Goal: Task Accomplishment & Management: Manage account settings

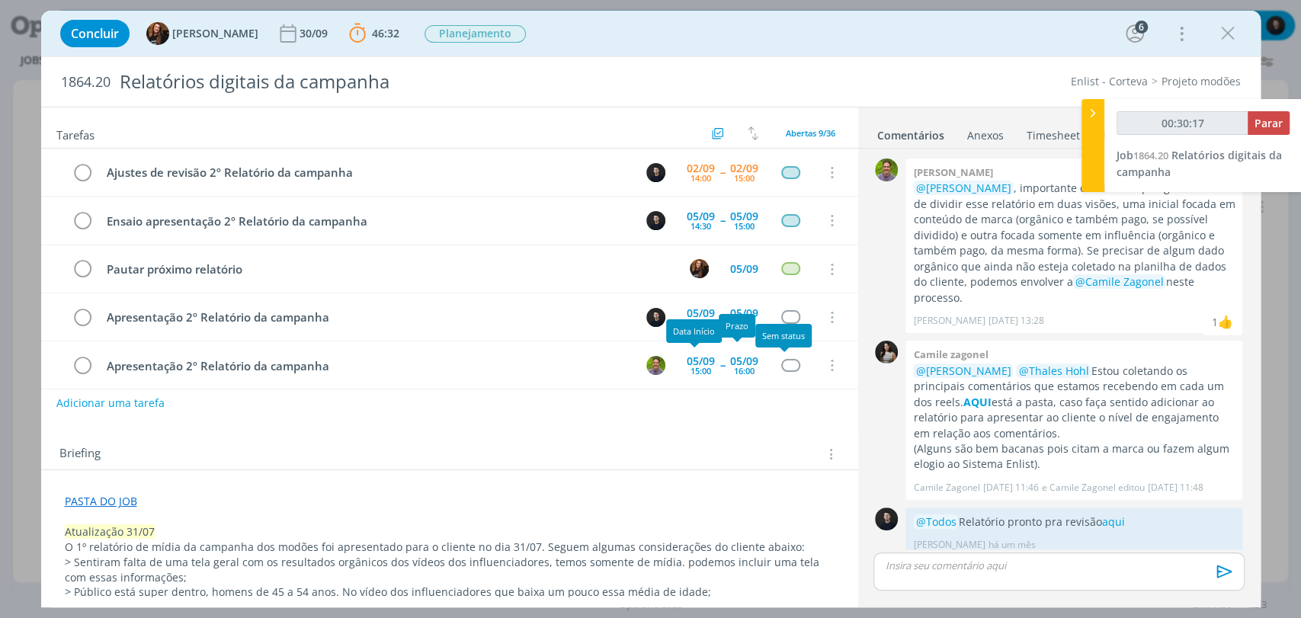
scroll to position [560, 0]
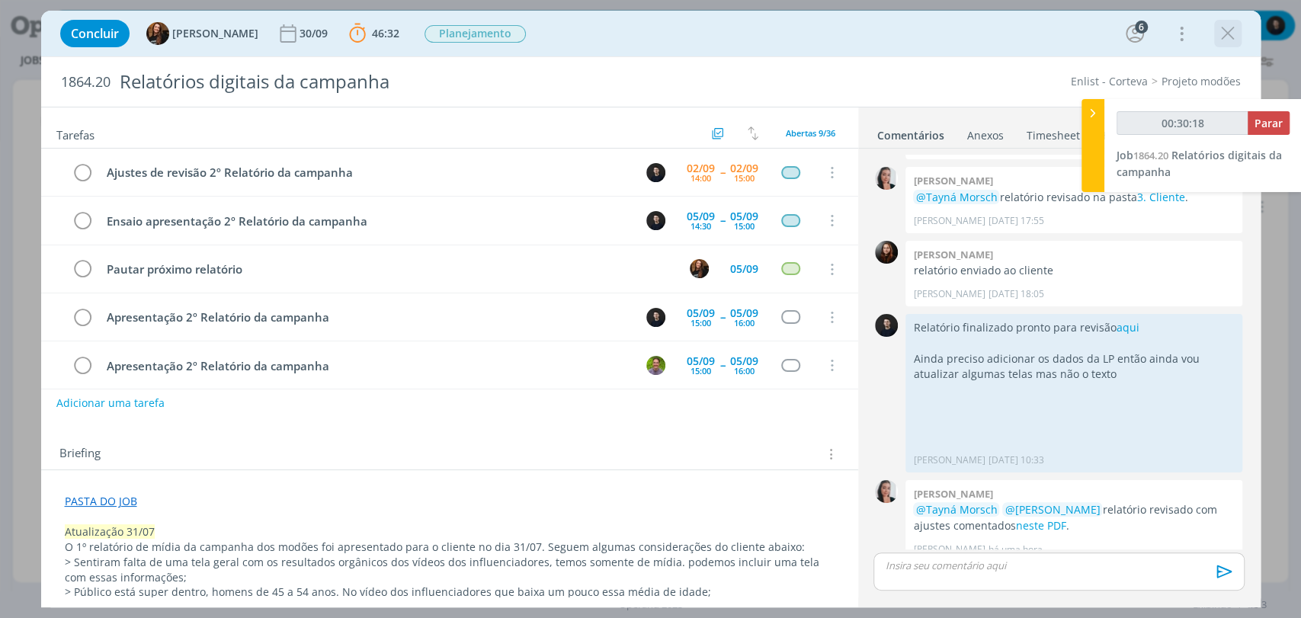
click at [1223, 36] on icon "dialog" at bounding box center [1228, 33] width 23 height 23
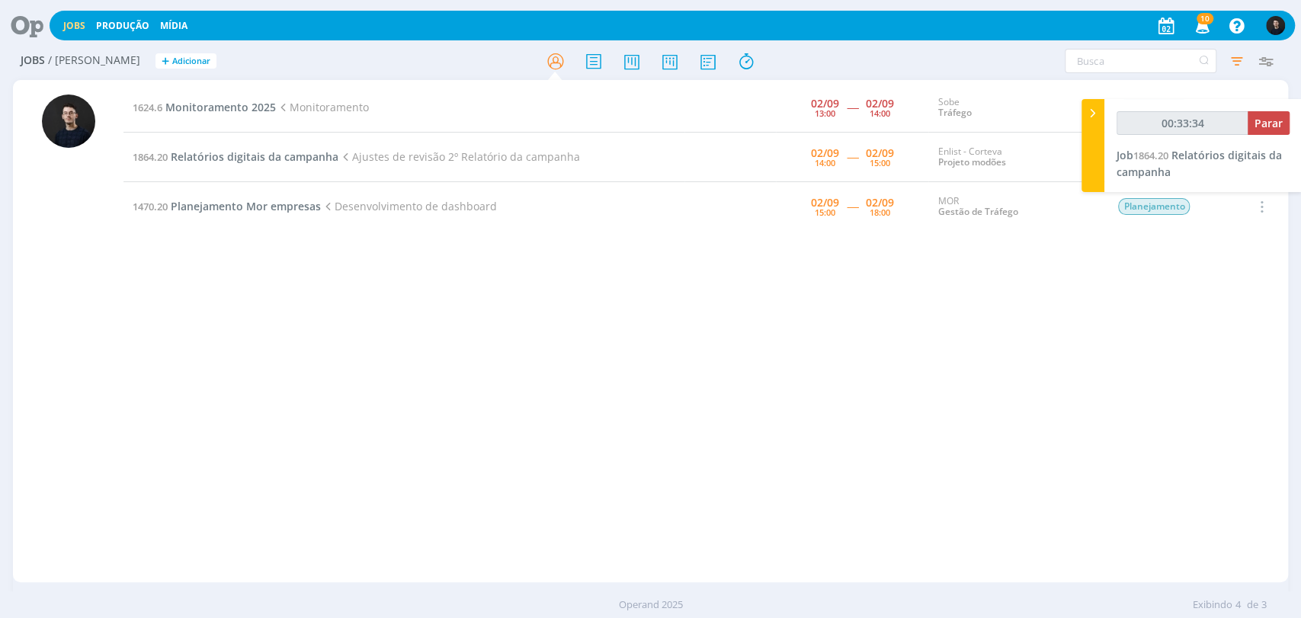
click at [534, 41] on div "Jobs Produção [GEOGRAPHIC_DATA] 10 Notificações Central de Ajuda Área de Membro…" at bounding box center [650, 24] width 1289 height 37
click at [315, 159] on span "Relatórios digitais da campanha" at bounding box center [255, 156] width 168 height 14
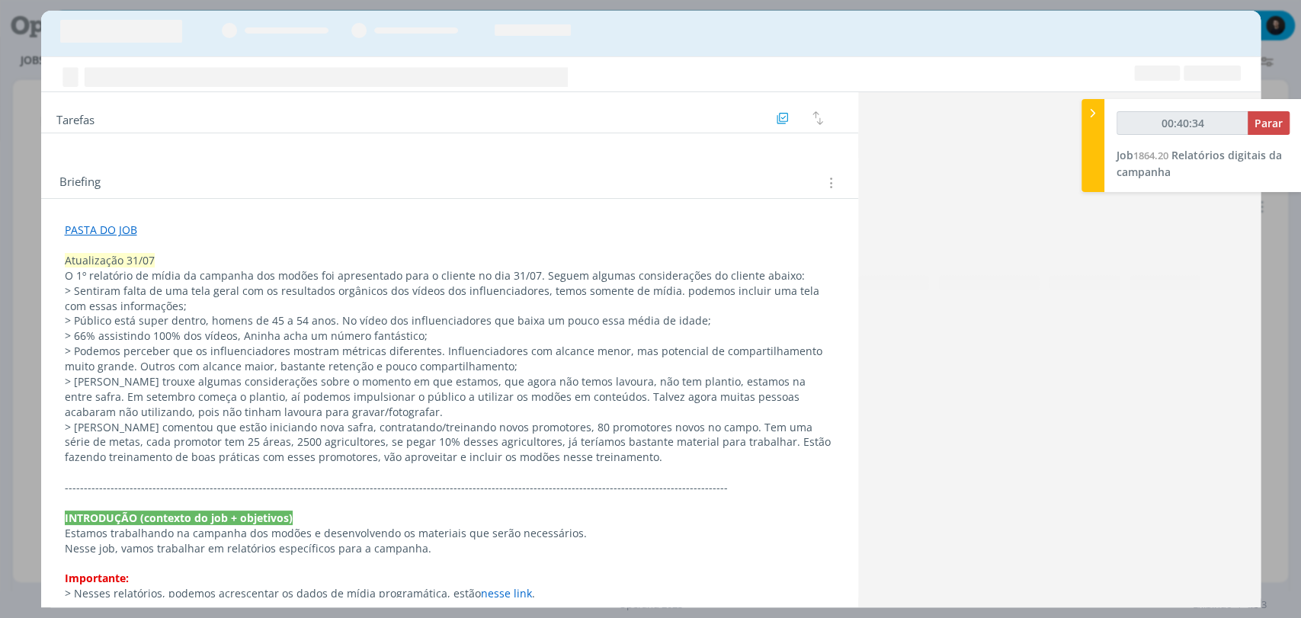
scroll to position [560, 0]
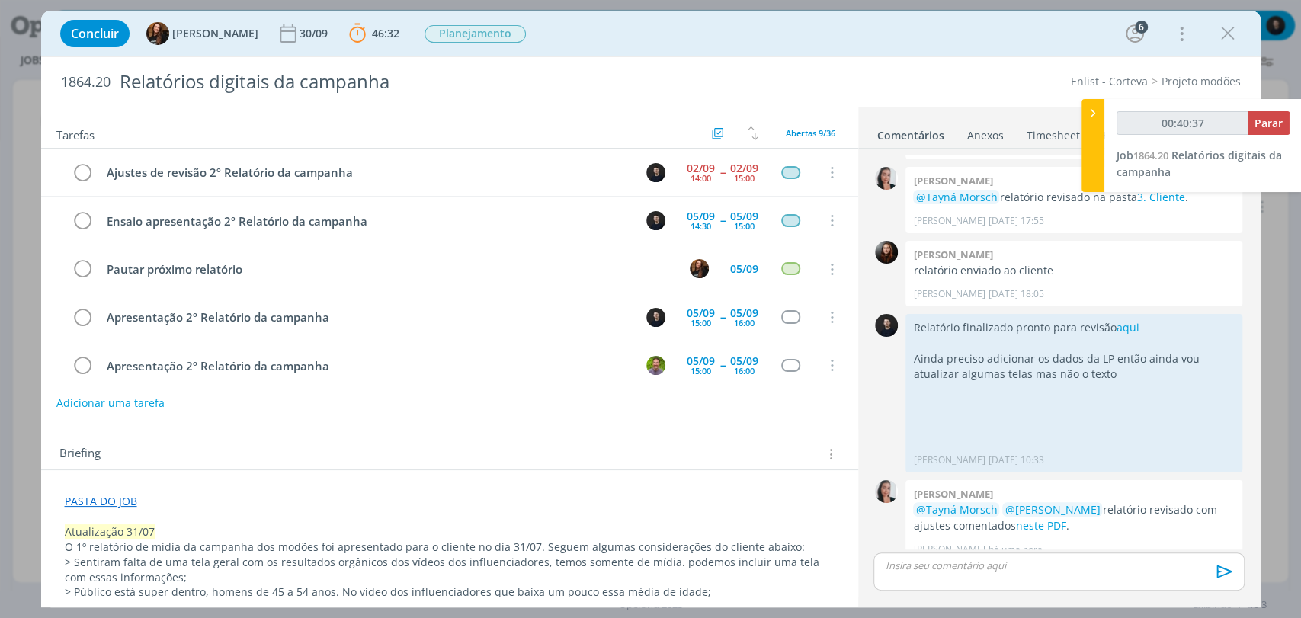
click at [127, 498] on link "PASTA DO JOB" at bounding box center [101, 501] width 72 height 14
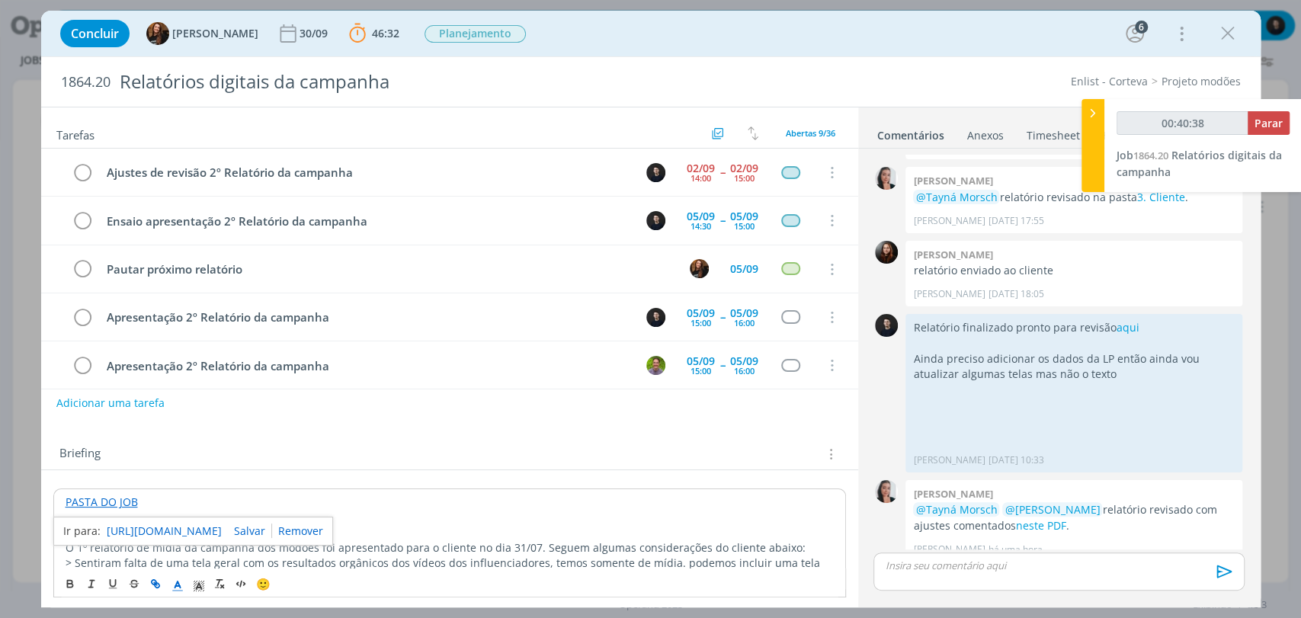
click at [177, 525] on link "[URL][DOMAIN_NAME]" at bounding box center [164, 531] width 115 height 20
click at [1085, 576] on div "dialog" at bounding box center [1059, 572] width 370 height 38
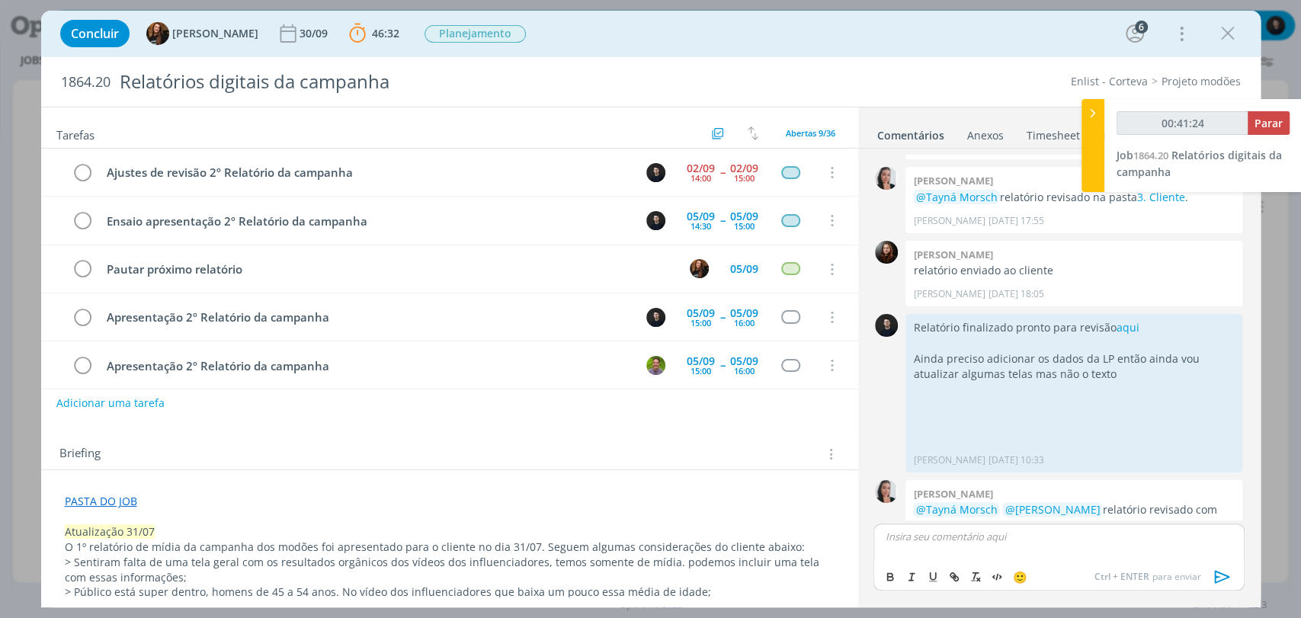
scroll to position [589, 0]
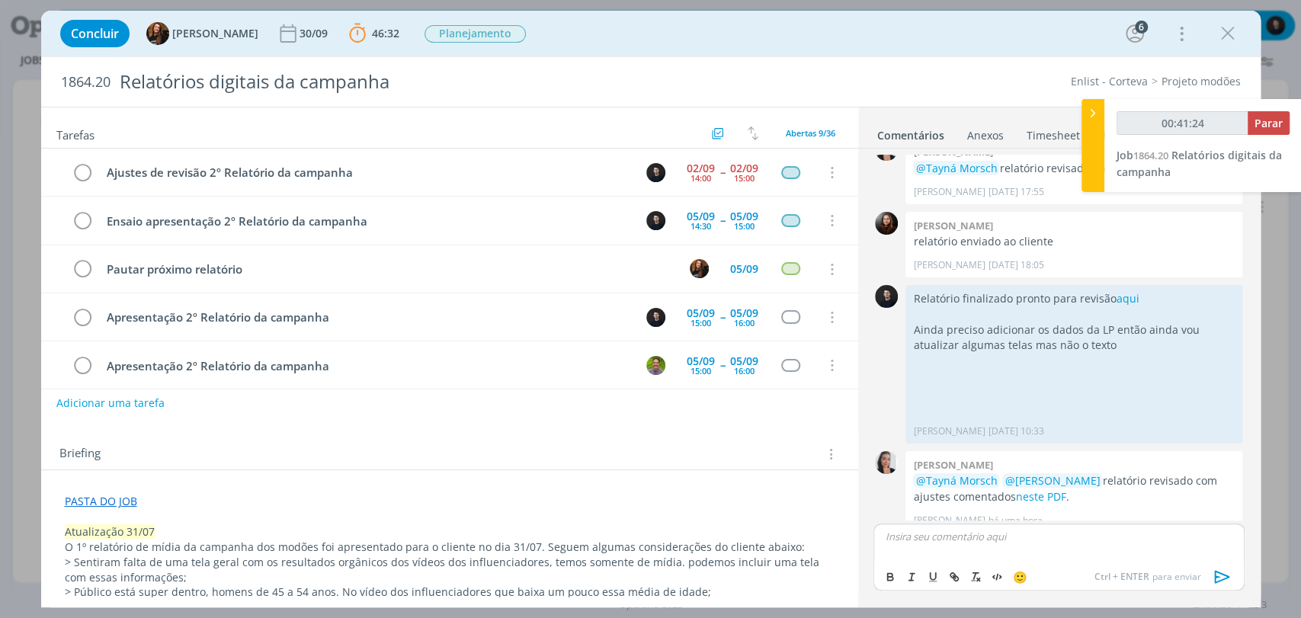
type input "00:41:25"
type input "00:41:31"
click at [954, 575] on icon "dialog" at bounding box center [954, 577] width 12 height 12
paste input "[URL][DOMAIN_NAME]"
type input "[URL][DOMAIN_NAME]"
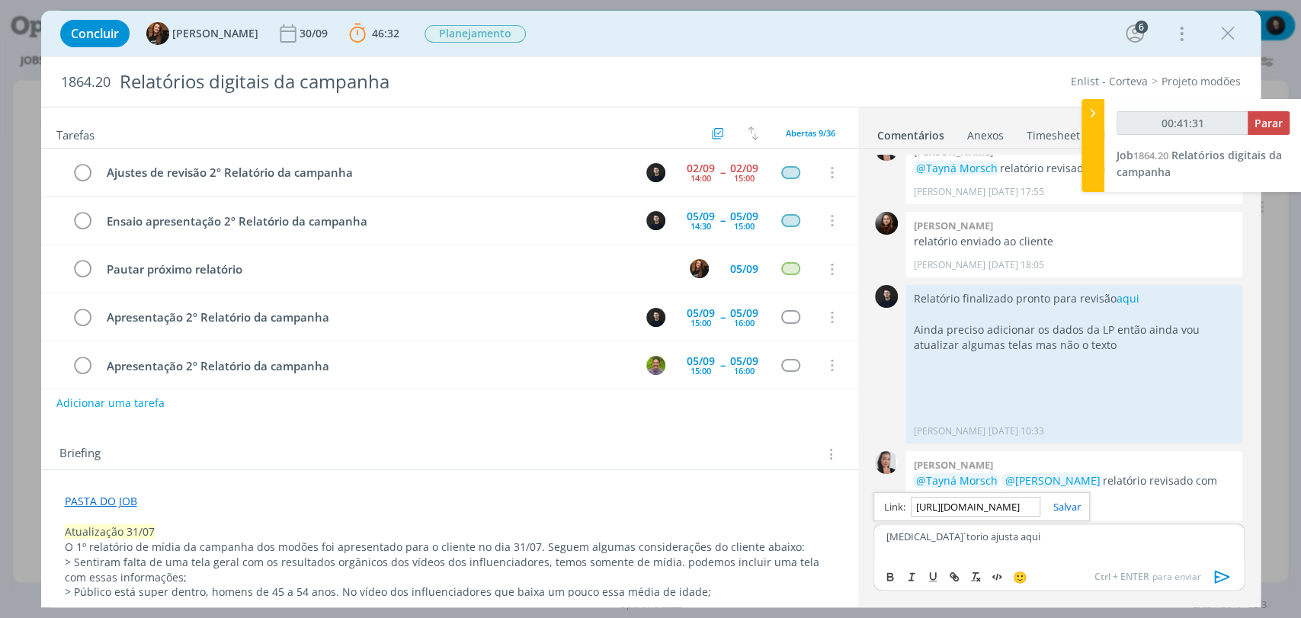
type input "00:41:32"
type input "[URL][DOMAIN_NAME]"
click at [1086, 508] on div "[URL][DOMAIN_NAME]" at bounding box center [982, 506] width 216 height 29
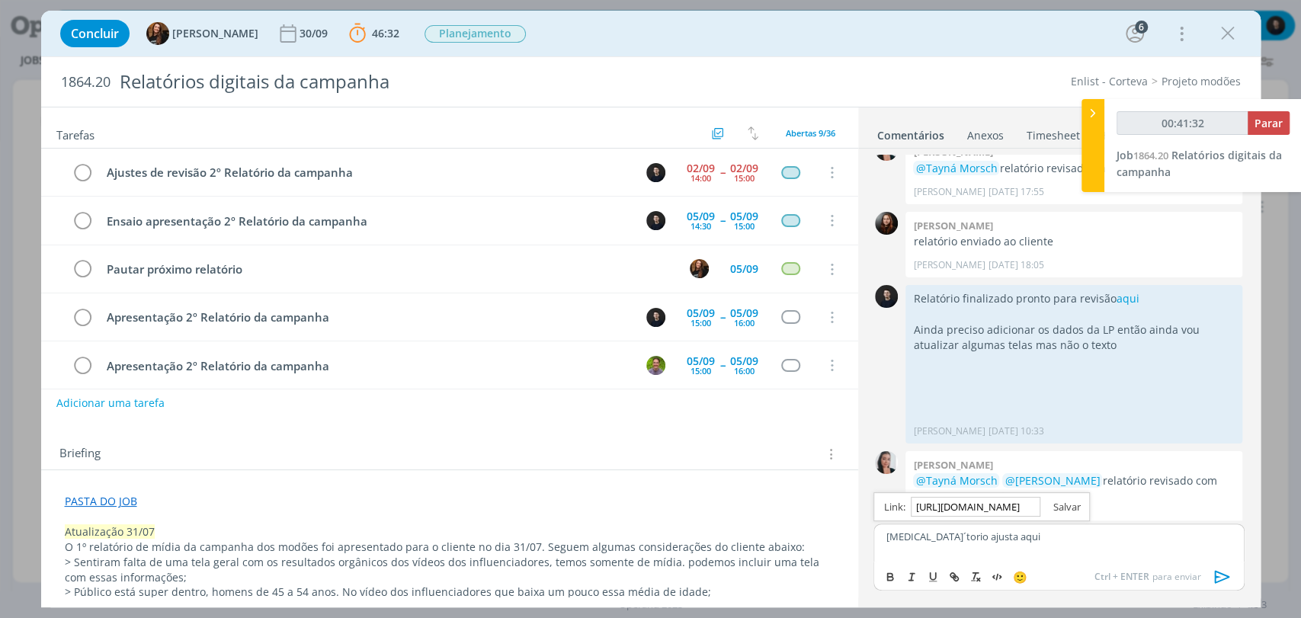
click at [1079, 508] on link "dialog" at bounding box center [1061, 507] width 40 height 14
click at [1224, 582] on icon "dialog" at bounding box center [1222, 577] width 23 height 23
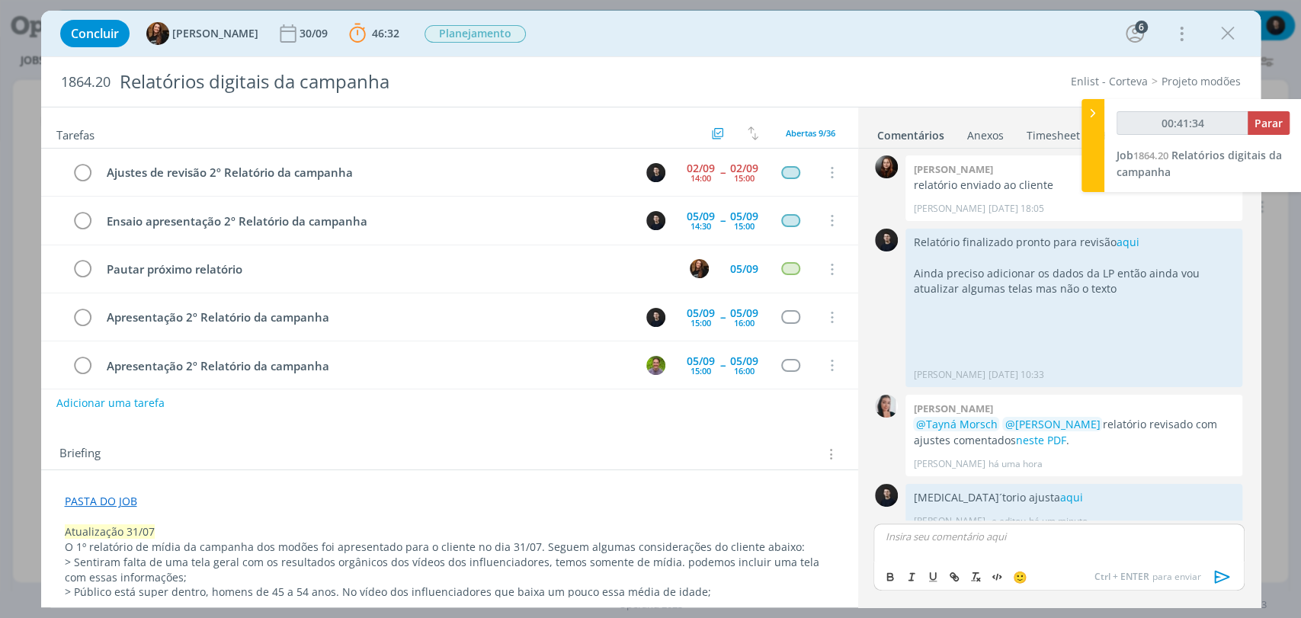
scroll to position [646, 0]
click at [1218, 515] on icon "dialog" at bounding box center [1225, 522] width 17 height 14
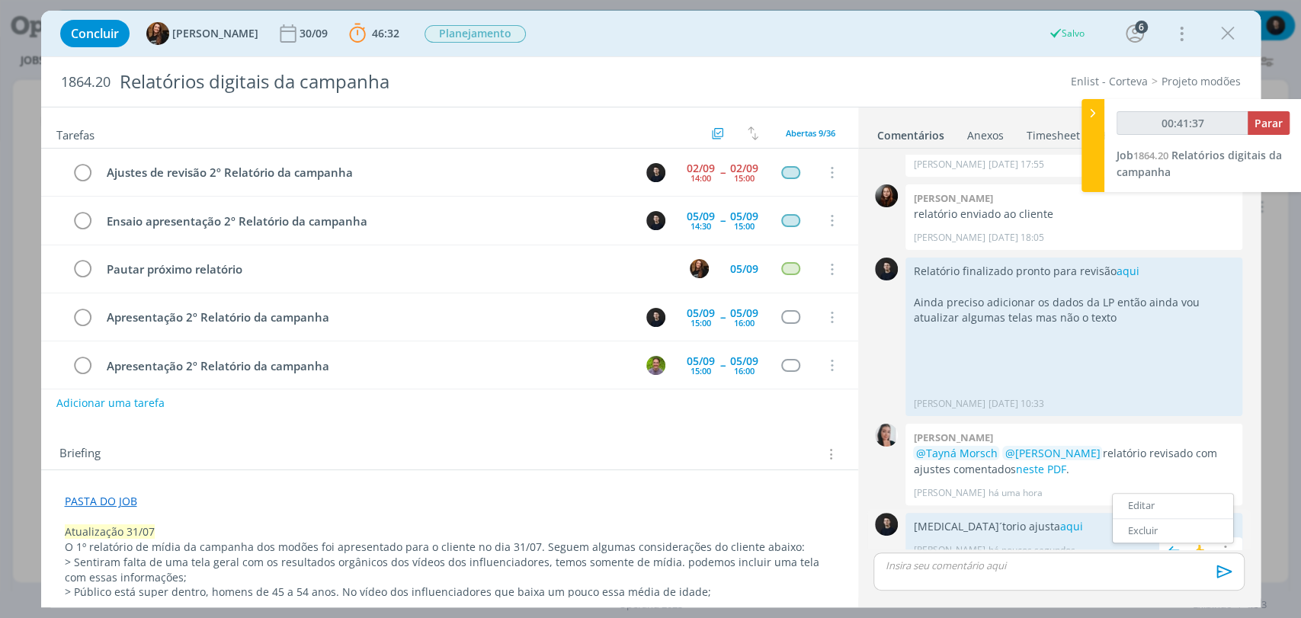
click at [1191, 494] on link "Editar" at bounding box center [1173, 506] width 120 height 24
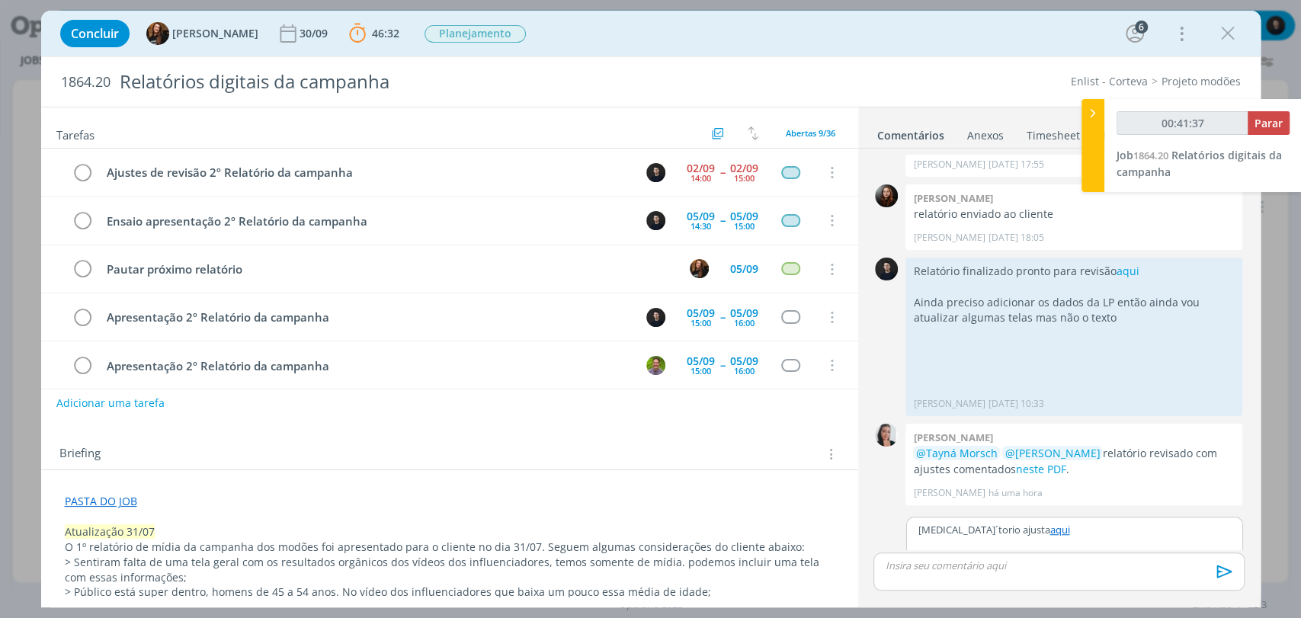
scroll to position [621, 0]
click at [941, 518] on p "[MEDICAL_DATA]´torio ajusta aqui" at bounding box center [1075, 525] width 313 height 14
type input "00:41:39"
click at [988, 518] on p "Relatório ajusta aqui" at bounding box center [1075, 525] width 313 height 14
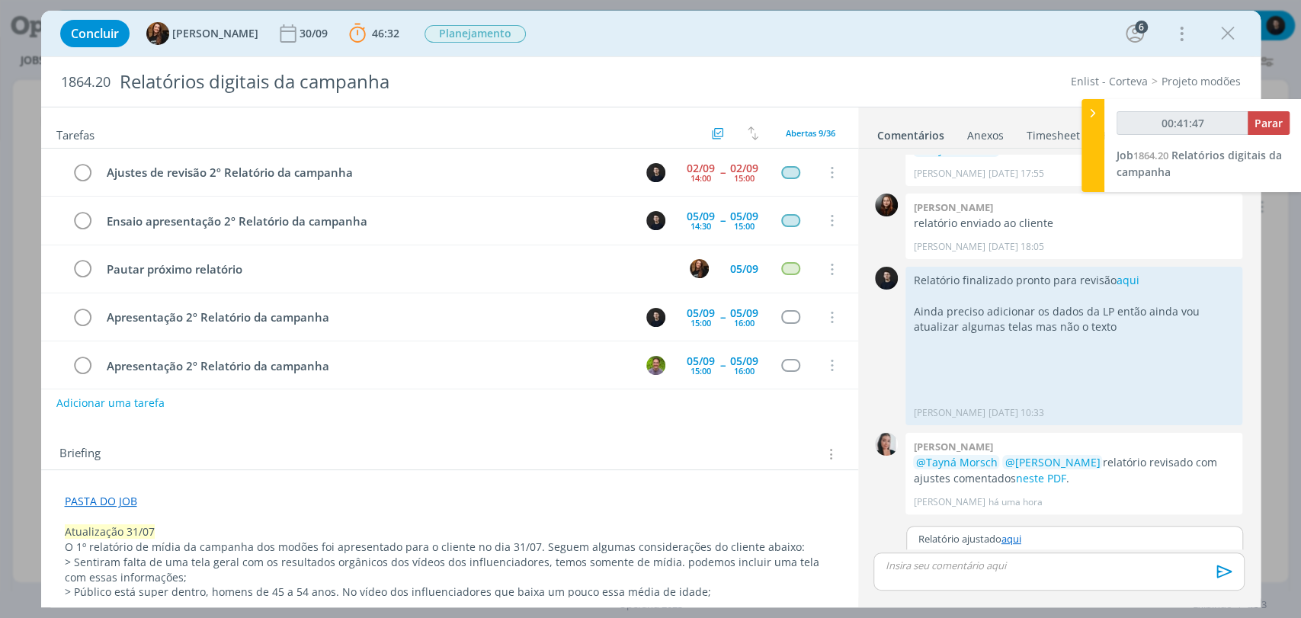
click at [1223, 572] on icon "dialog" at bounding box center [1225, 571] width 23 height 23
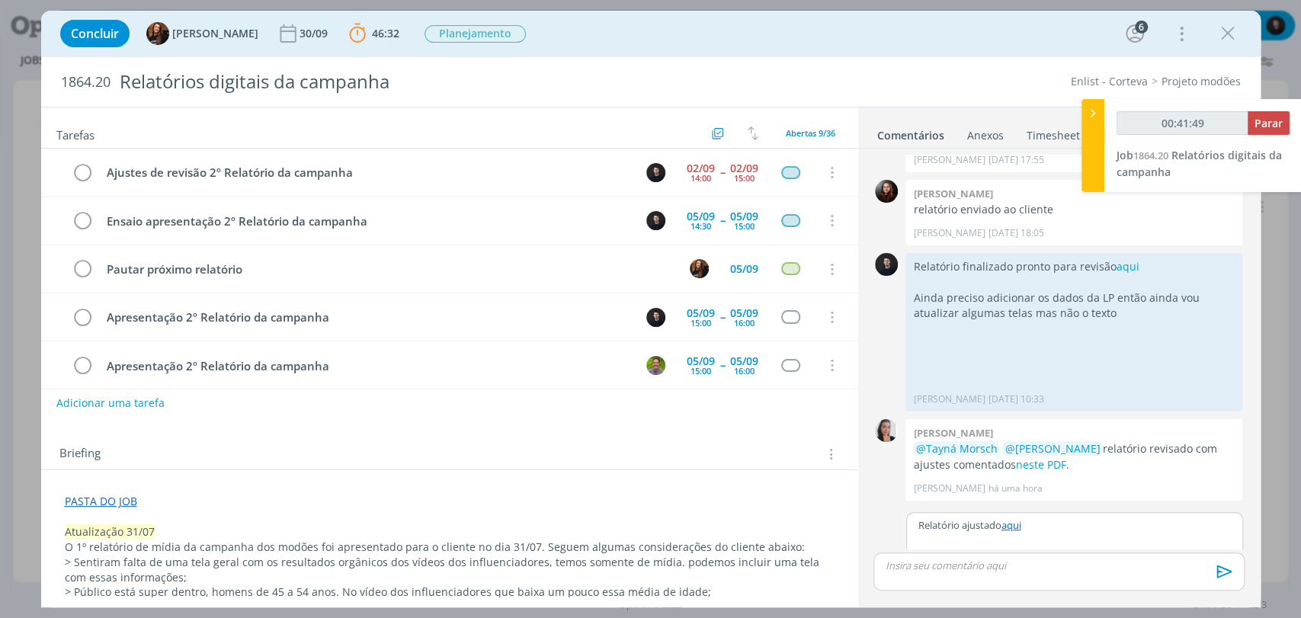
click at [1175, 518] on p "Relatório ajustado aqui" at bounding box center [1075, 525] width 313 height 14
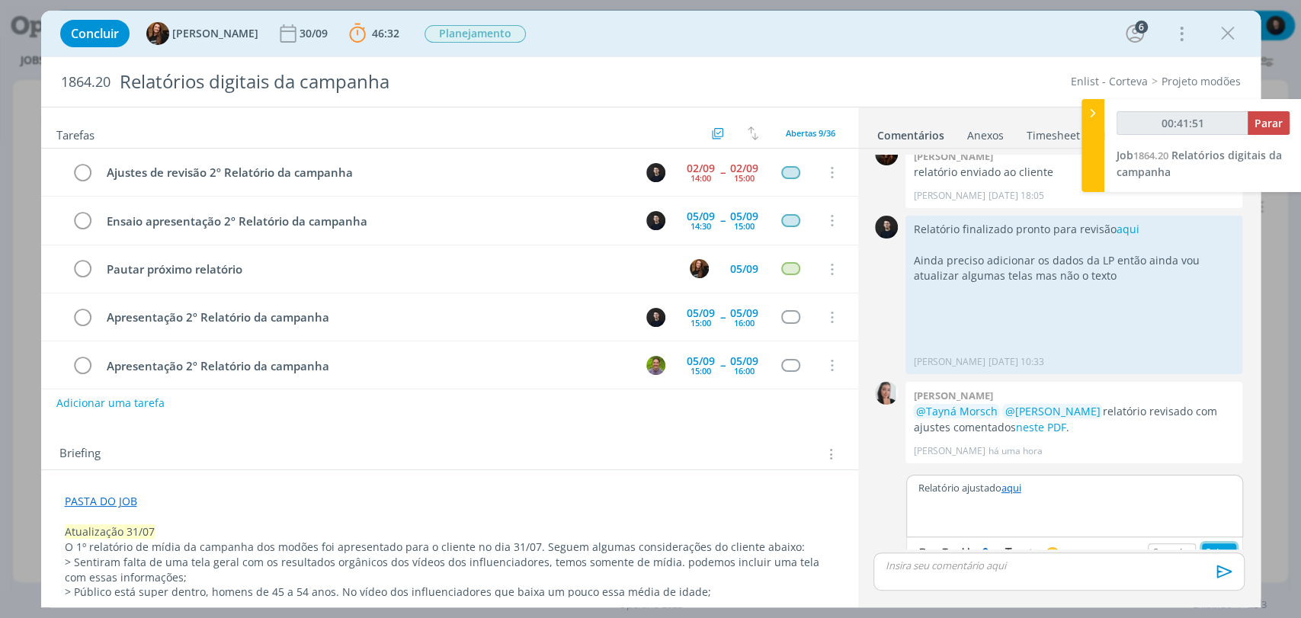
click at [1223, 544] on button "Salvar" at bounding box center [1219, 553] width 34 height 18
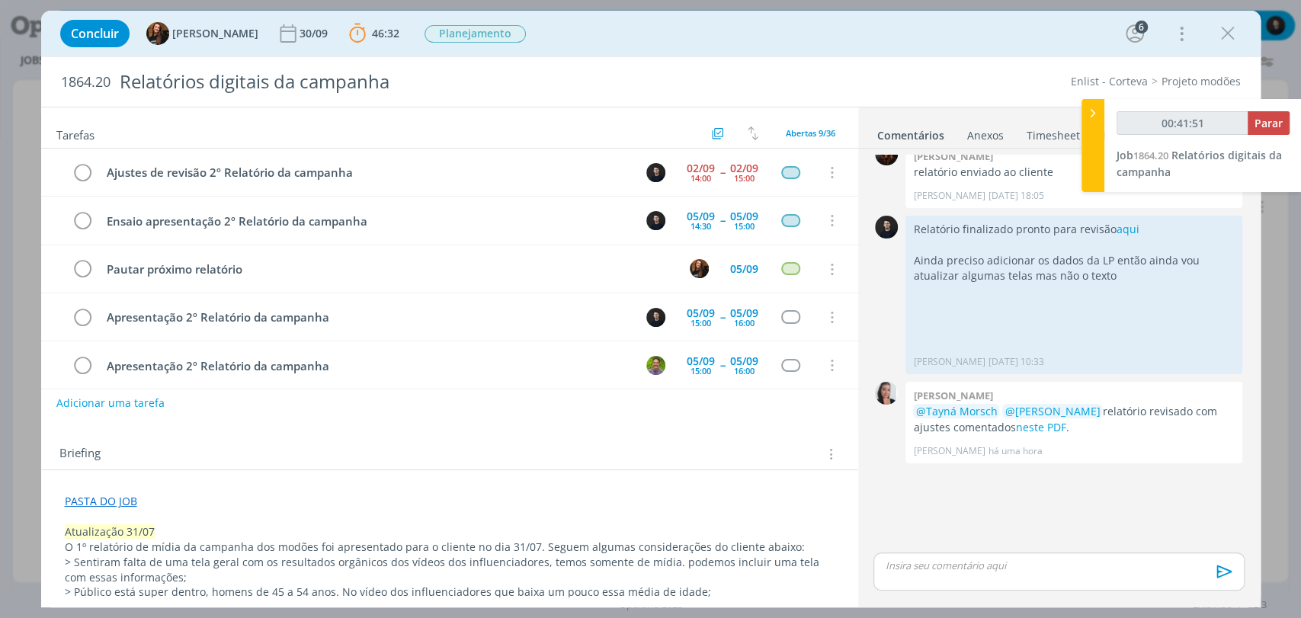
scroll to position [617, 0]
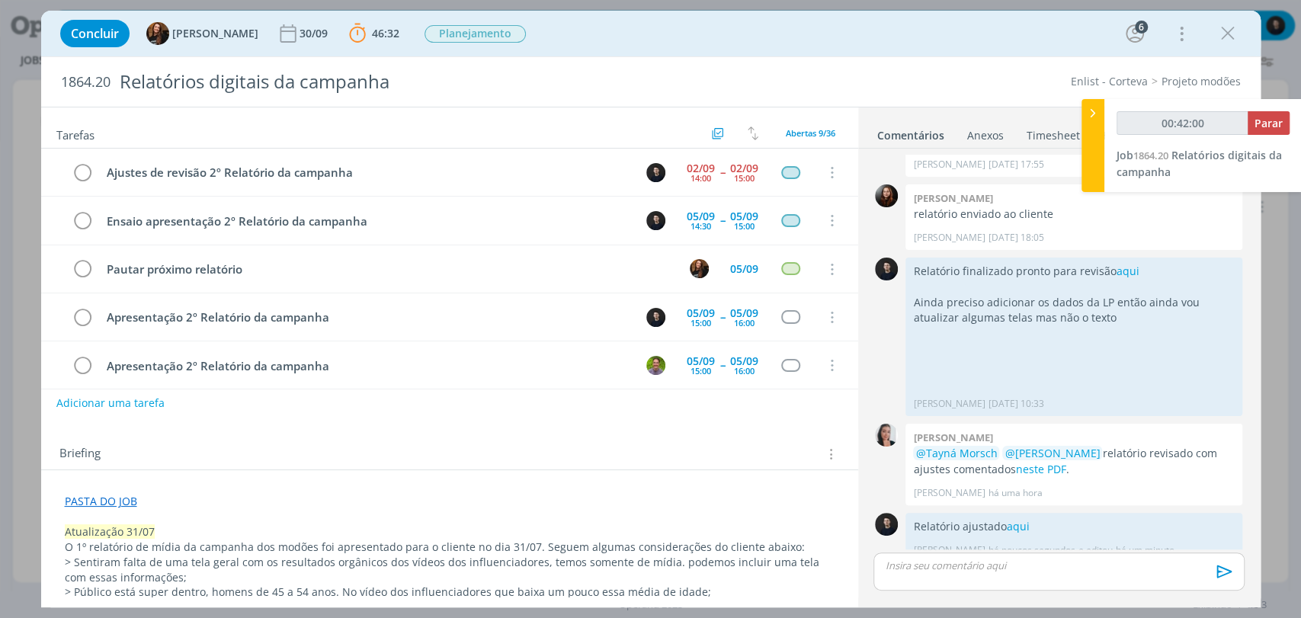
type input "00:42:01"
drag, startPoint x: 1265, startPoint y: 104, endPoint x: 1265, endPoint y: 112, distance: 7.7
click at [1265, 106] on div "00:42:01 Parar Job 1864.20 Relatórios digitais da campanha" at bounding box center [1203, 145] width 197 height 93
click at [1265, 113] on button "Parar" at bounding box center [1269, 123] width 42 height 24
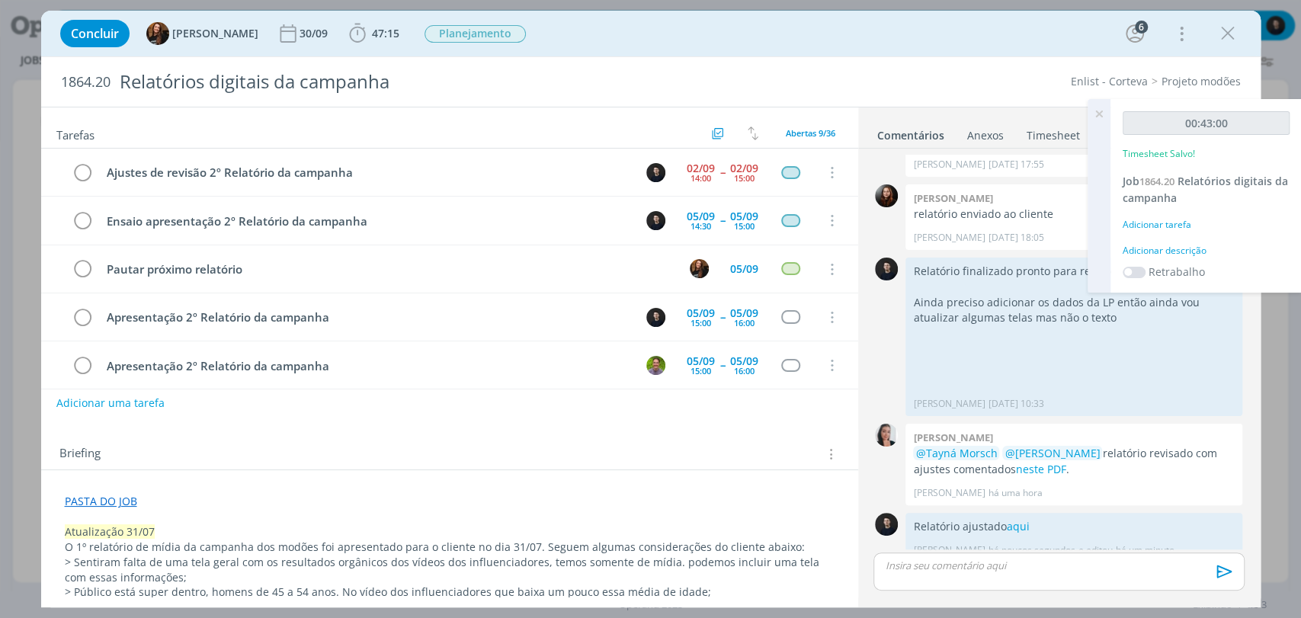
click at [1204, 253] on div "Adicionar descrição" at bounding box center [1206, 251] width 167 height 14
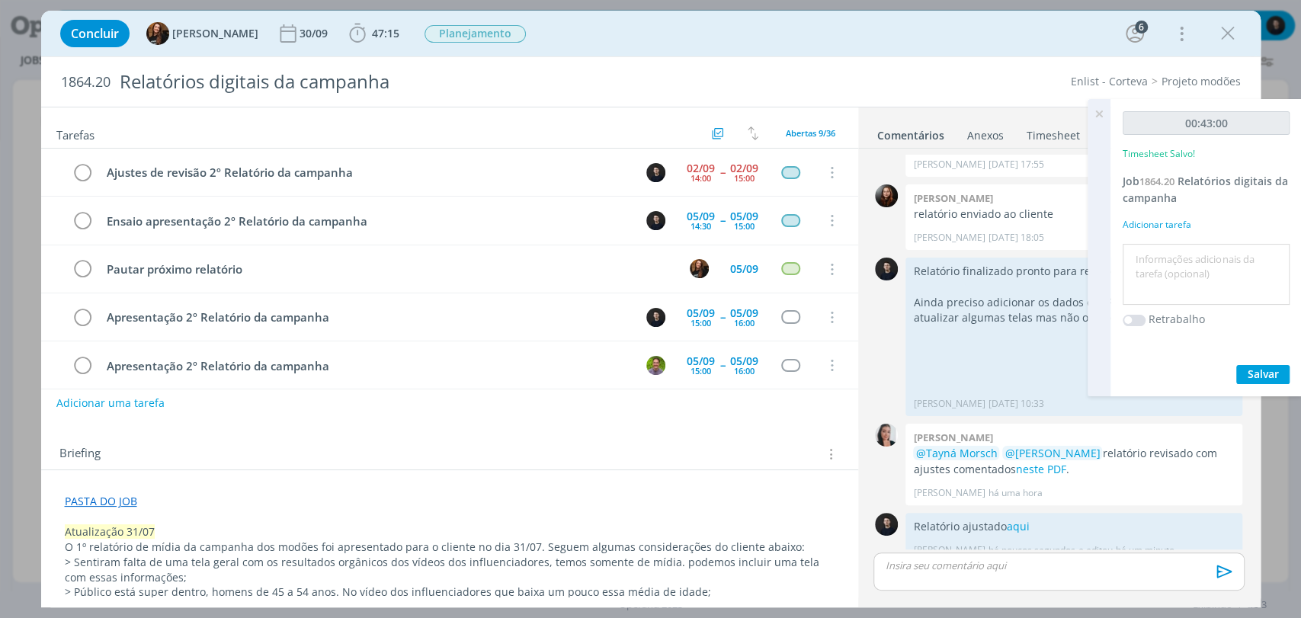
click at [1205, 253] on textarea at bounding box center [1206, 275] width 159 height 54
type textarea "relatório"
click at [1236, 365] on button "Salvar" at bounding box center [1262, 374] width 53 height 19
click at [1094, 112] on icon at bounding box center [1099, 114] width 27 height 30
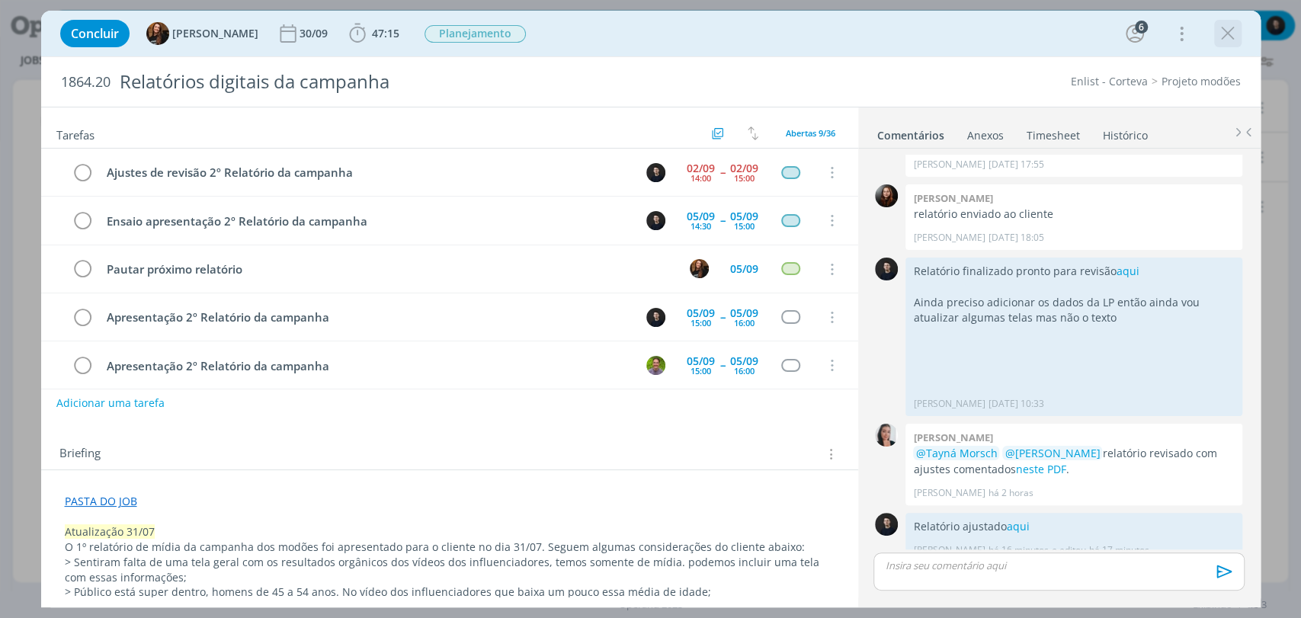
click at [1232, 37] on icon "dialog" at bounding box center [1228, 33] width 23 height 23
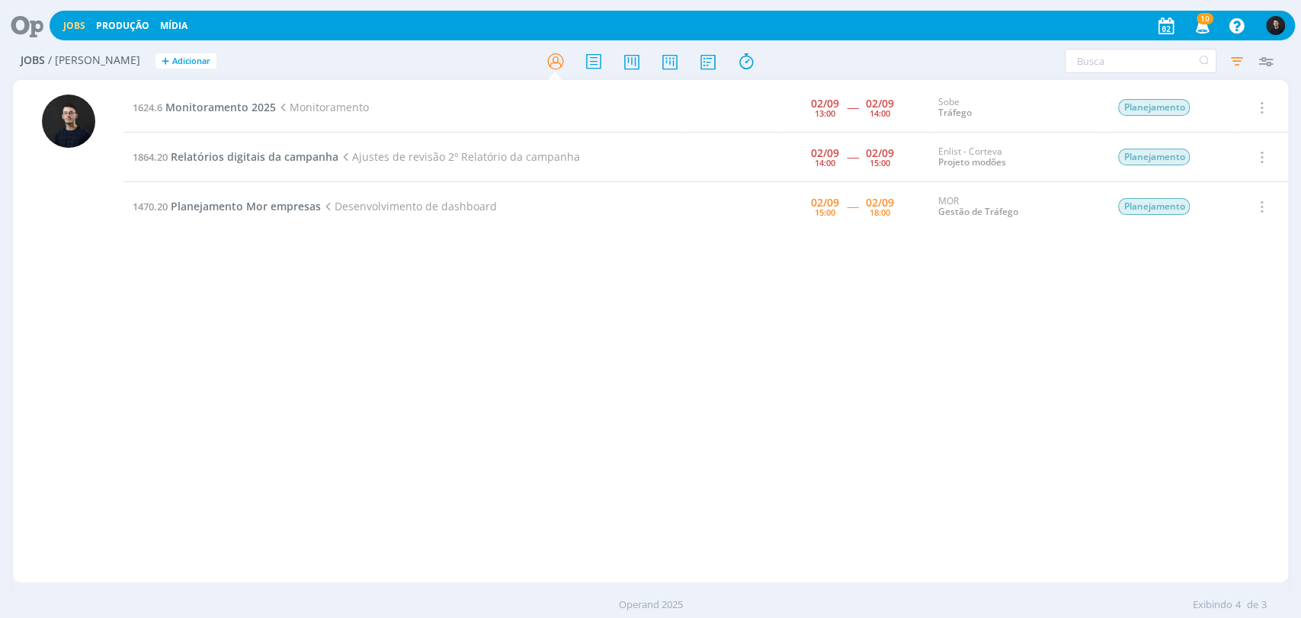
click at [213, 94] on td "1624.6 Monitoramento 2025 Monitoramento" at bounding box center [403, 108] width 561 height 50
click at [214, 104] on span "Monitoramento 2025" at bounding box center [220, 107] width 111 height 14
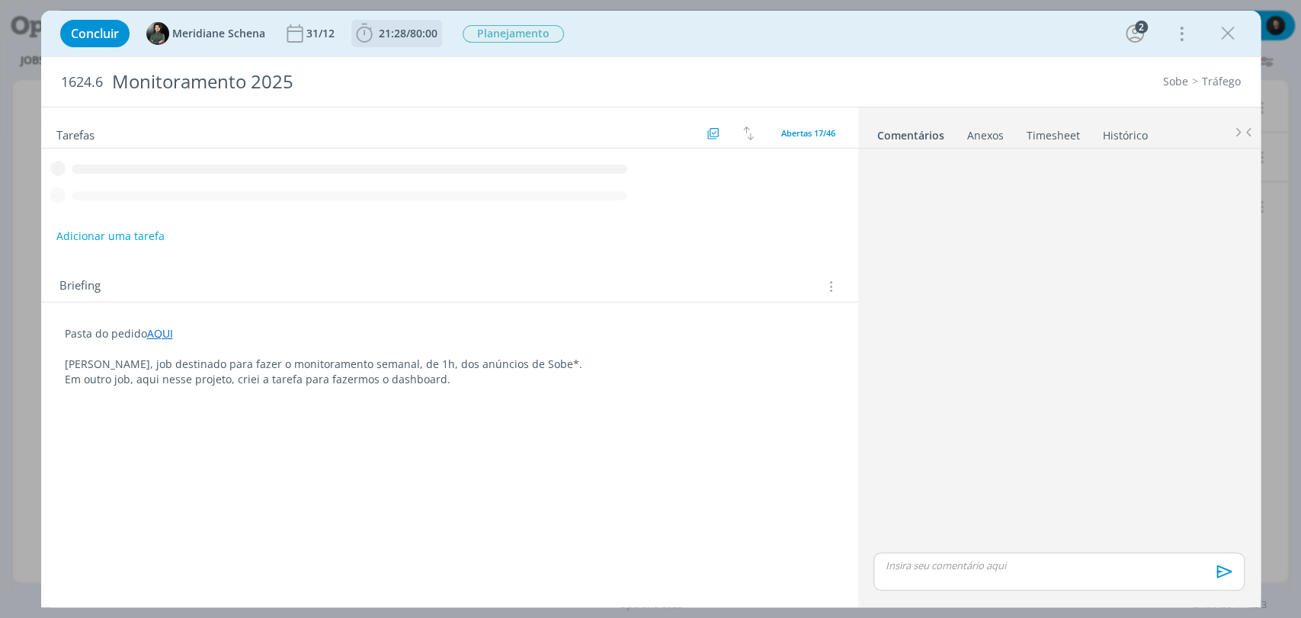
click at [379, 31] on span "21:28" at bounding box center [392, 33] width 27 height 14
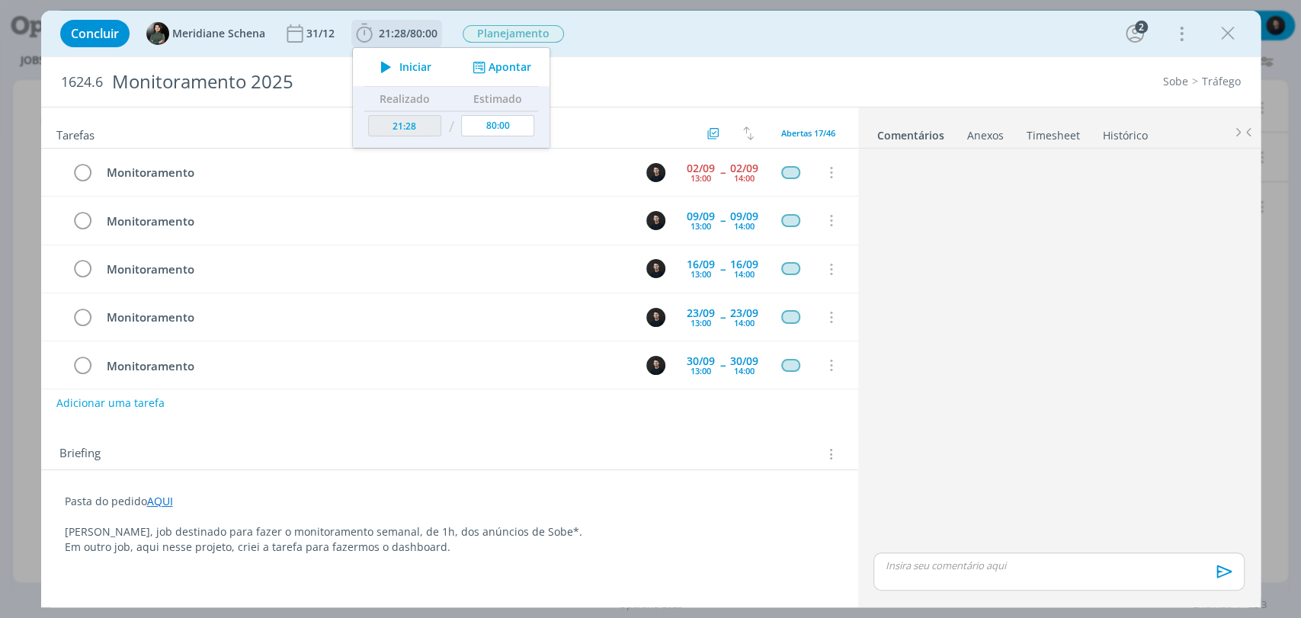
click at [392, 57] on icon "dialog" at bounding box center [386, 67] width 27 height 20
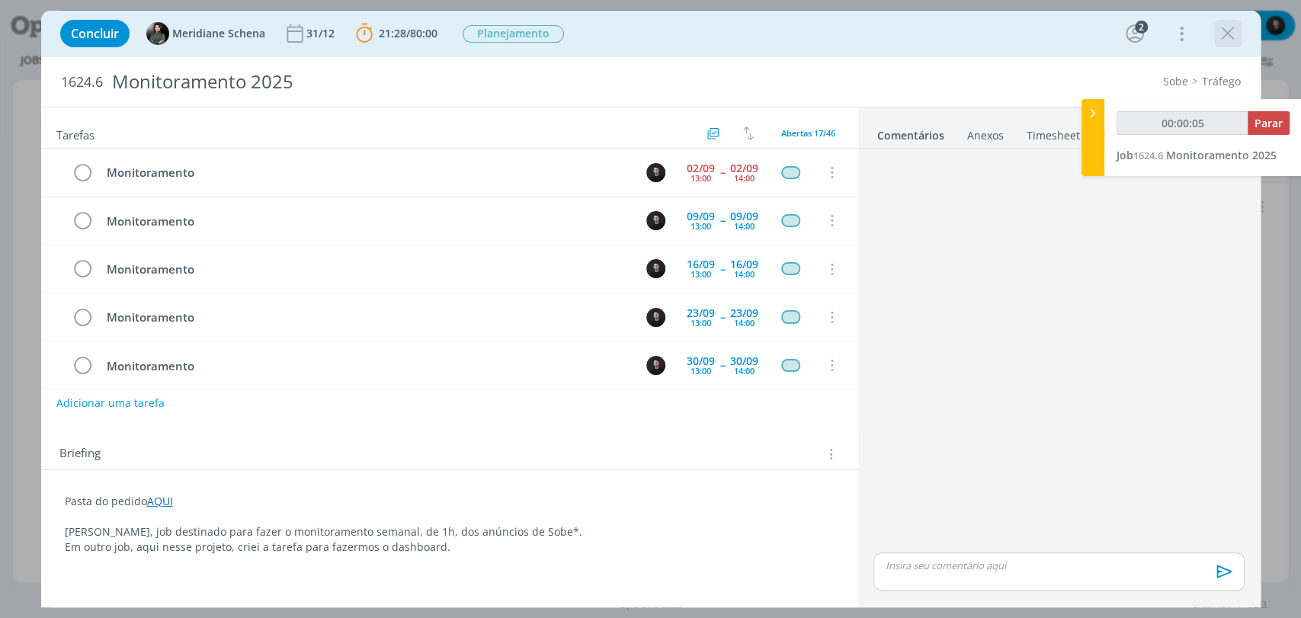
click at [1227, 30] on icon "dialog" at bounding box center [1228, 33] width 23 height 23
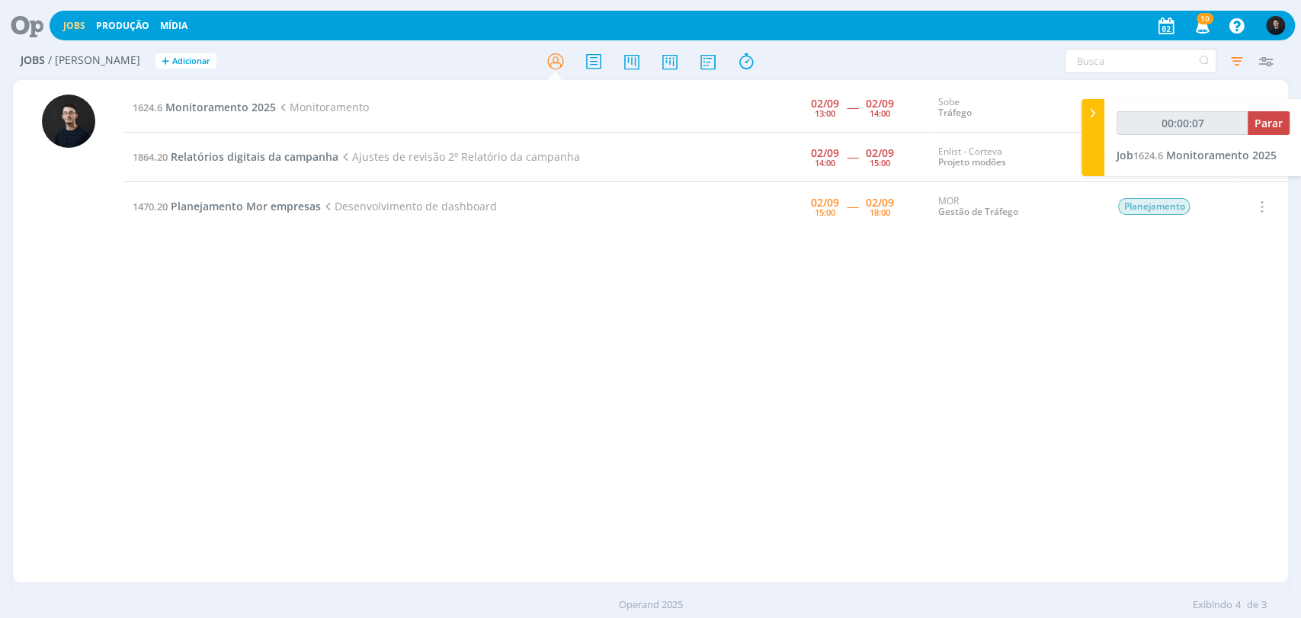
type input "00:00:08"
click at [1098, 152] on div at bounding box center [1093, 137] width 23 height 77
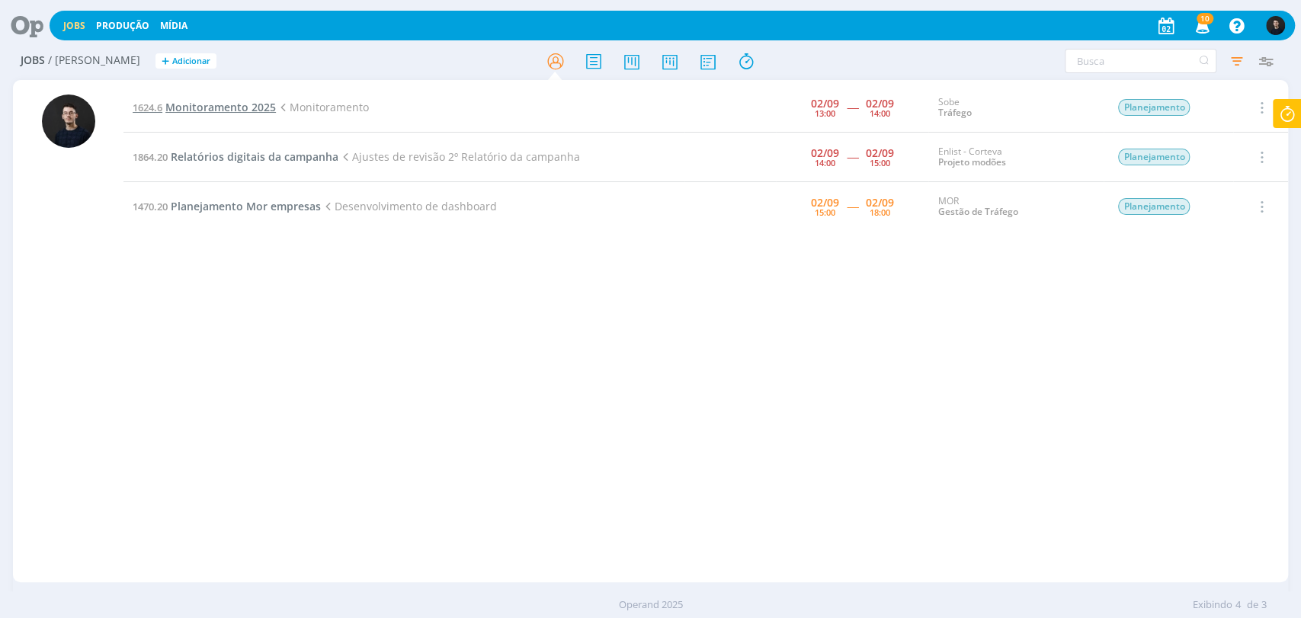
click at [216, 108] on span "Monitoramento 2025" at bounding box center [220, 107] width 111 height 14
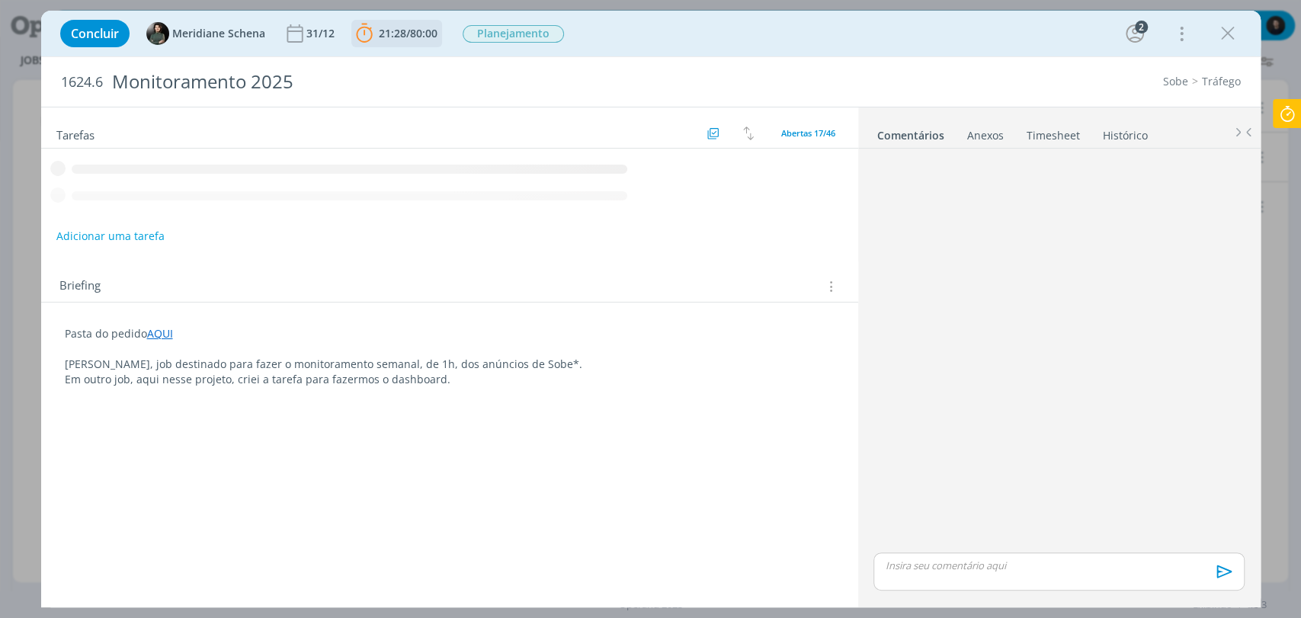
click at [387, 32] on span "21:28" at bounding box center [392, 33] width 27 height 14
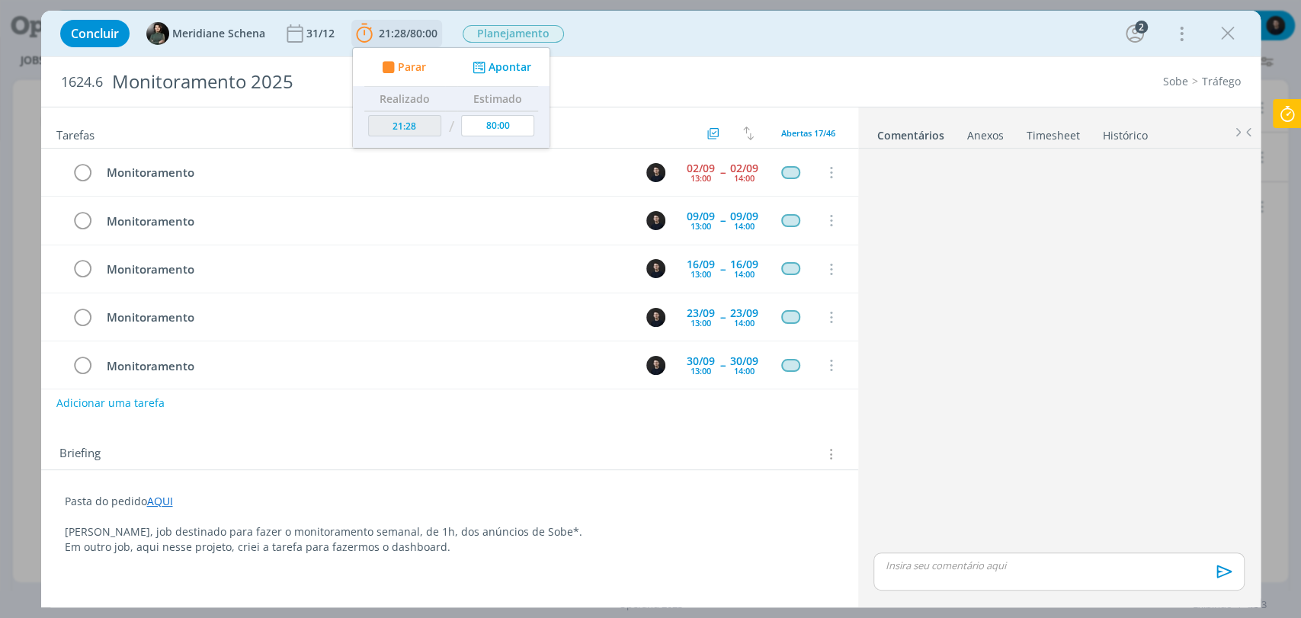
click at [394, 60] on icon "dialog" at bounding box center [387, 67] width 19 height 14
click at [394, 59] on icon "dialog" at bounding box center [386, 67] width 27 height 20
type input "21:30"
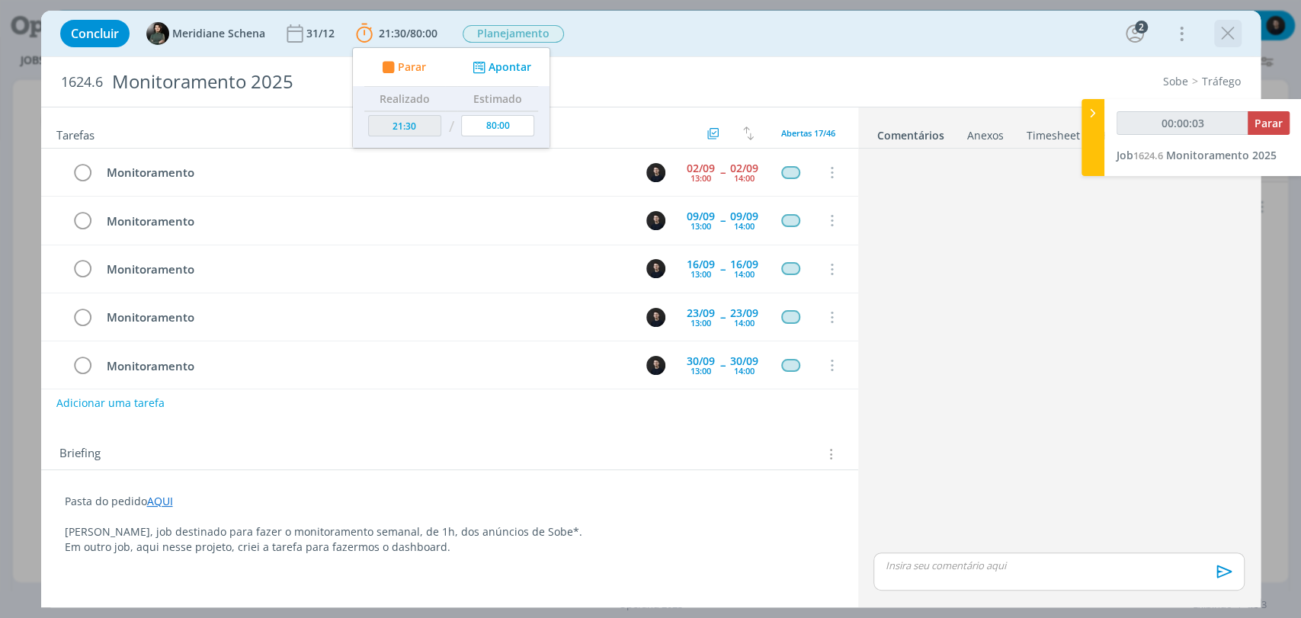
click at [1237, 40] on icon "dialog" at bounding box center [1228, 33] width 23 height 23
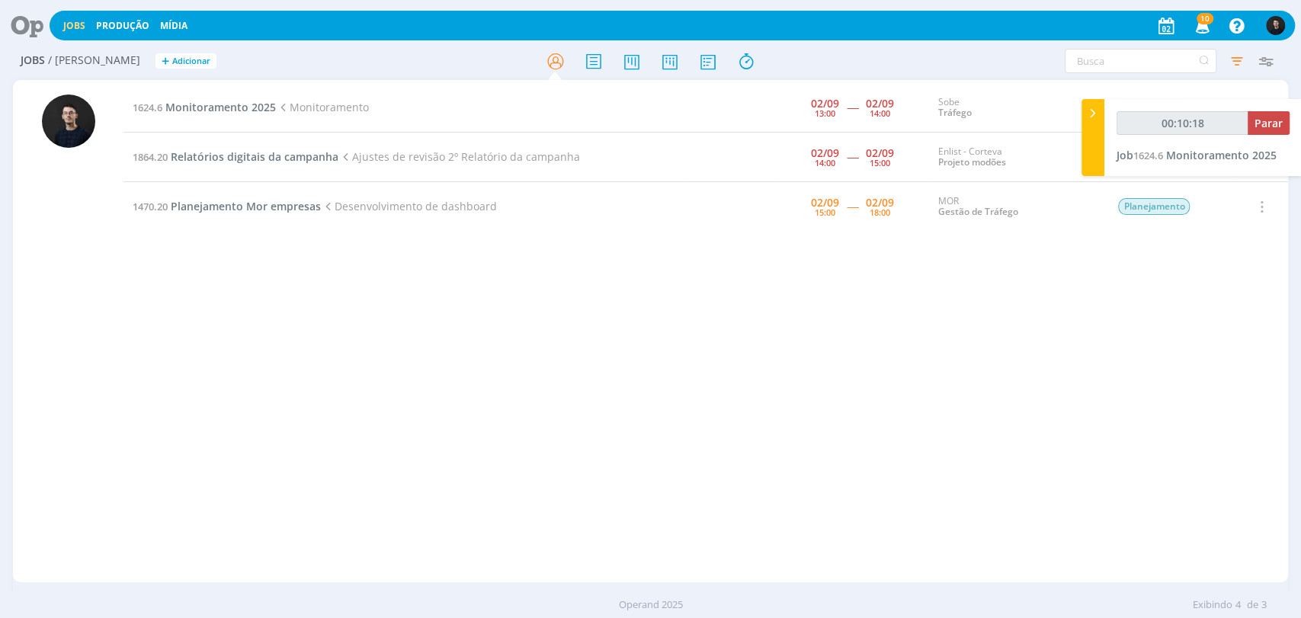
click at [1076, 370] on div "1624.6 Monitoramento 2025 Monitoramento [DATE] 13:00 ----- [DATE] 14:00 Sobe Tr…" at bounding box center [705, 331] width 1165 height 496
click at [935, 517] on div "1624.6 Monitoramento 2025 Monitoramento [DATE] 13:00 ----- [DATE] 14:00 Sobe Tr…" at bounding box center [705, 331] width 1165 height 496
click at [24, 32] on icon at bounding box center [21, 26] width 31 height 30
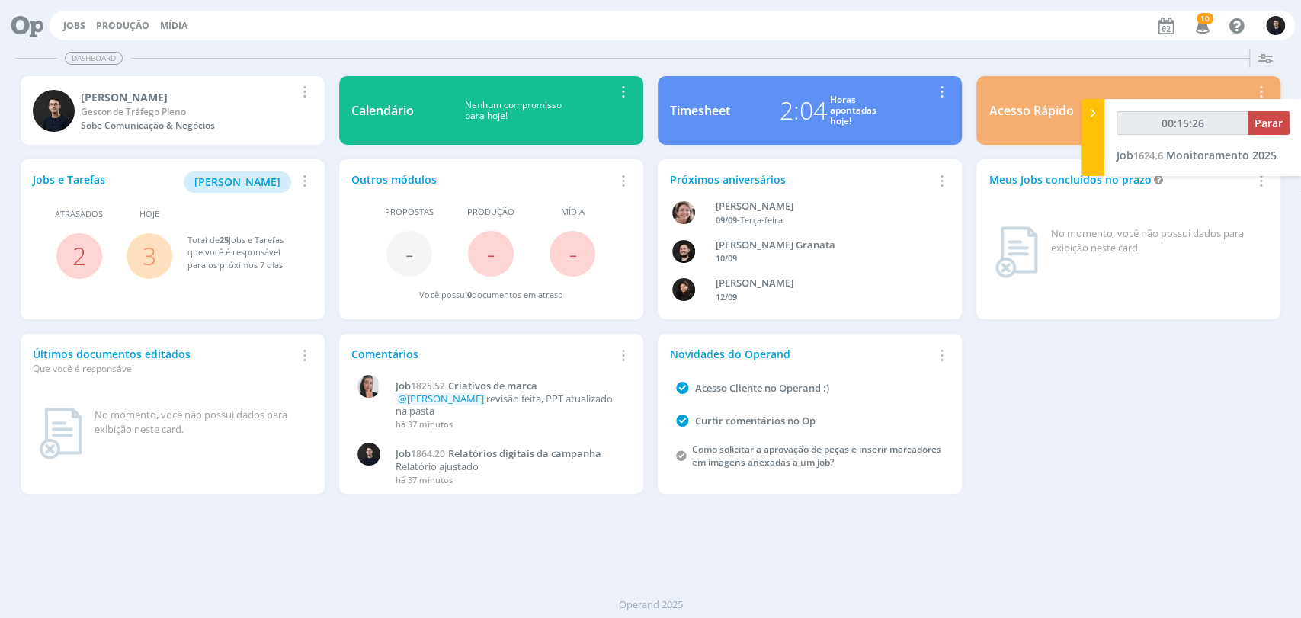
click at [769, 110] on div "2:04 Horas apontadas hoje!" at bounding box center [827, 110] width 195 height 37
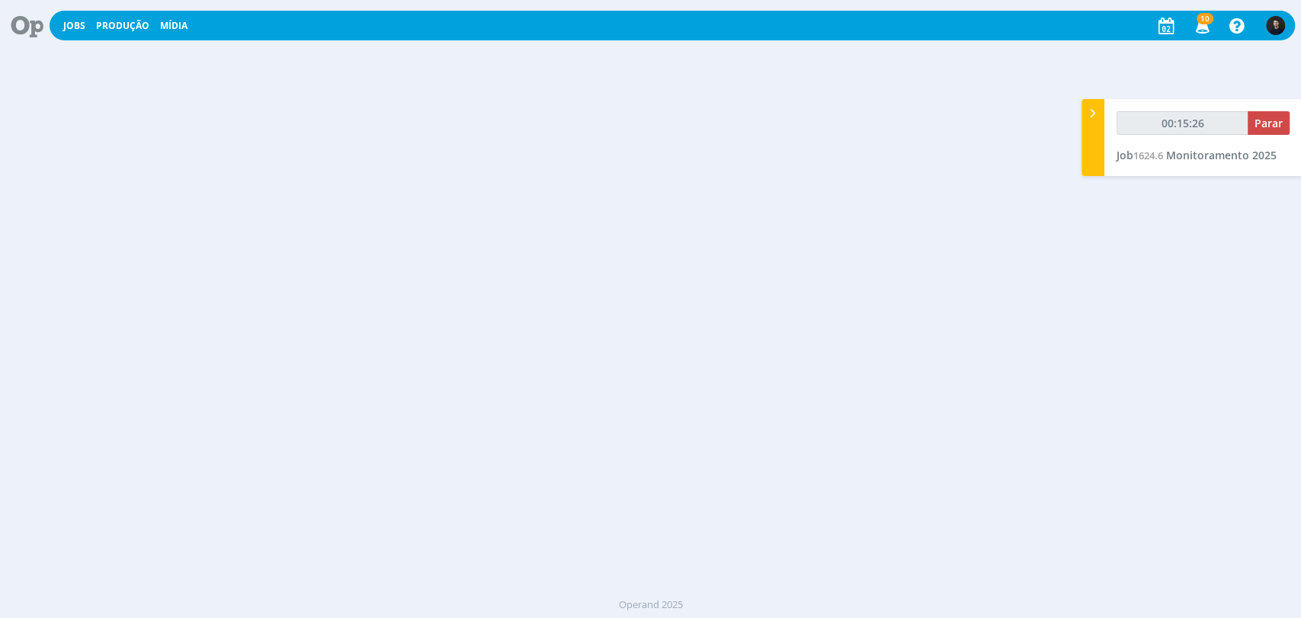
click at [769, 110] on div "2:04 Horas apontadas hoje!" at bounding box center [827, 110] width 195 height 37
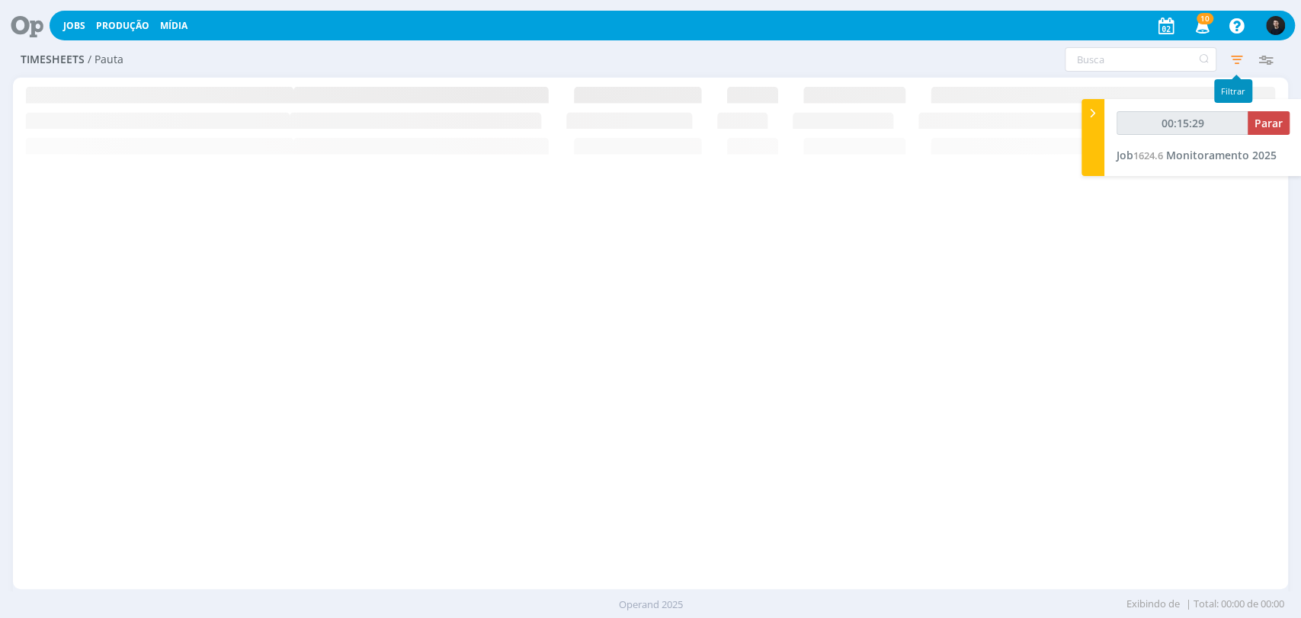
click at [1233, 57] on icon "button" at bounding box center [1236, 59] width 27 height 27
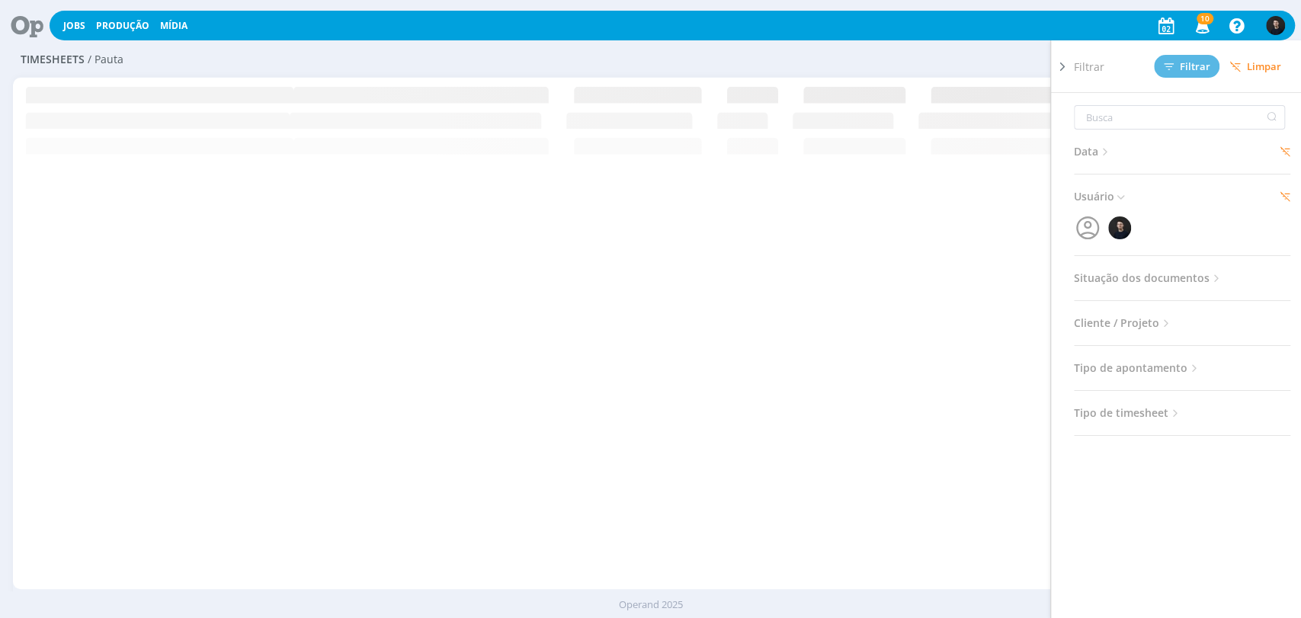
click at [1095, 156] on span "Data" at bounding box center [1092, 152] width 37 height 20
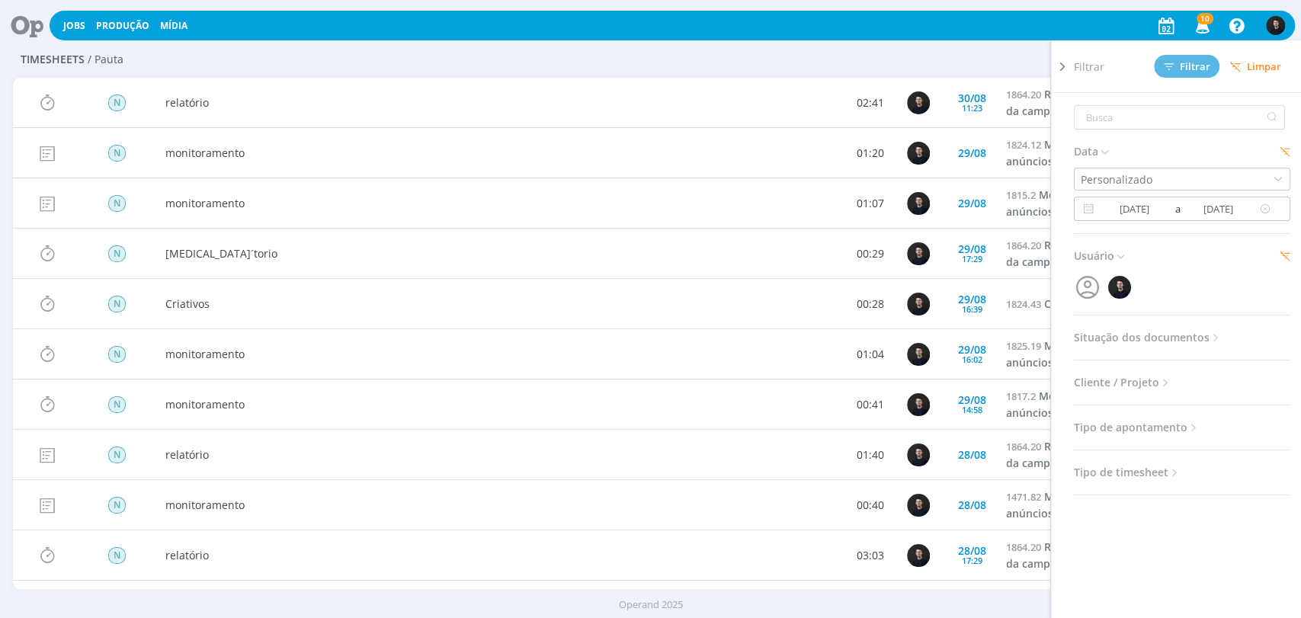
click at [1115, 206] on input "[DATE]" at bounding box center [1135, 209] width 74 height 18
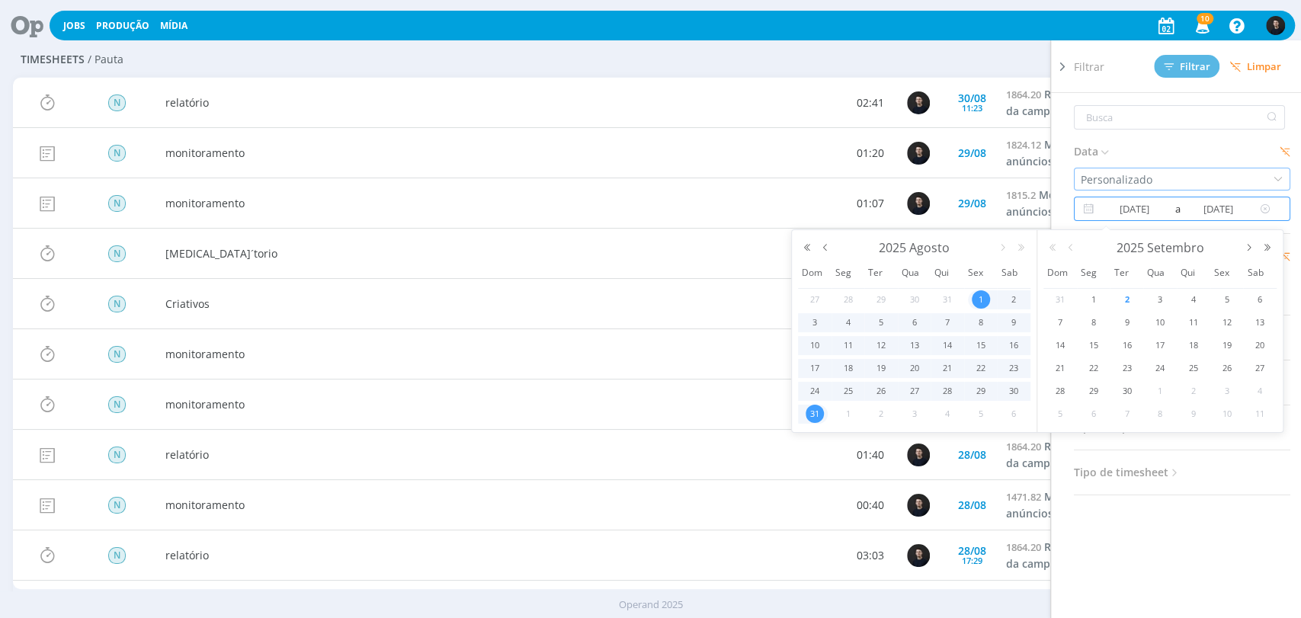
click at [1122, 181] on div "Personalizado" at bounding box center [1118, 180] width 75 height 16
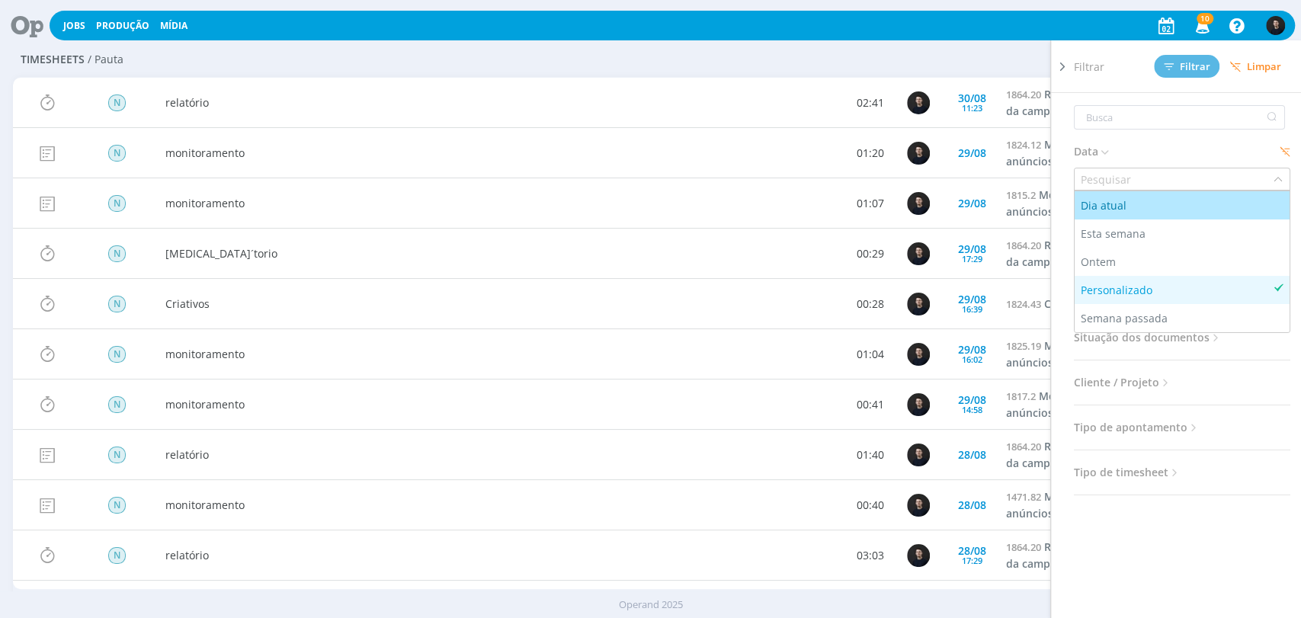
click at [1115, 203] on div "Dia atual" at bounding box center [1105, 205] width 49 height 16
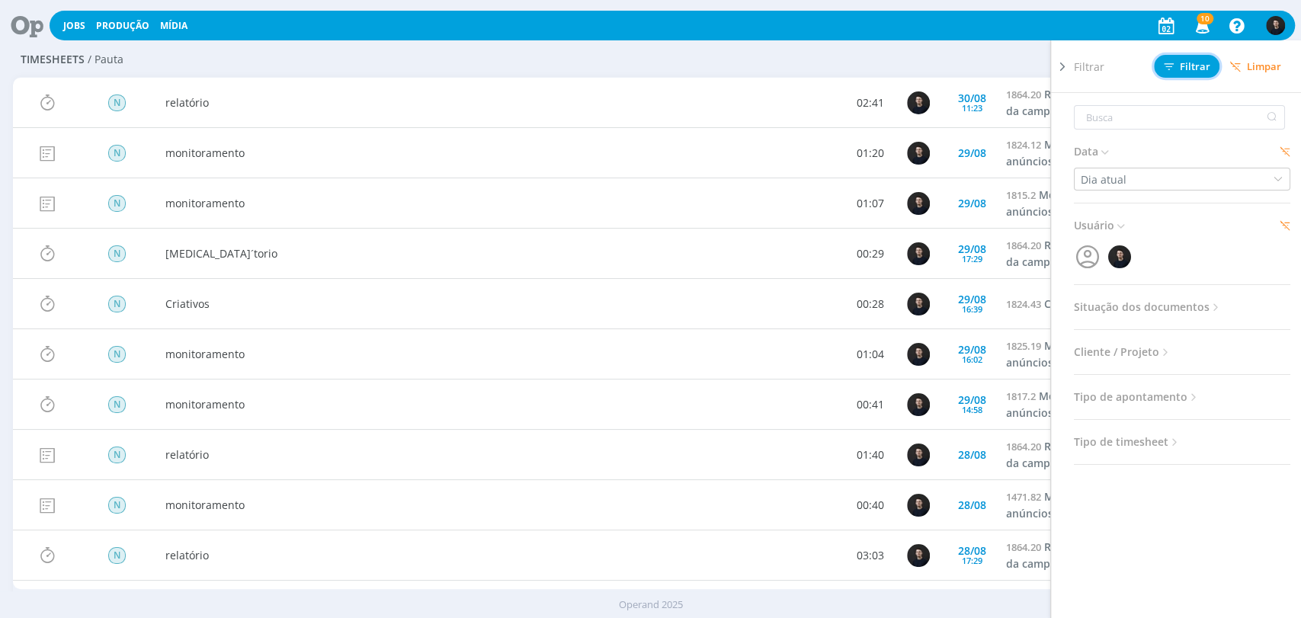
click at [1181, 63] on span "Filtrar" at bounding box center [1187, 67] width 46 height 10
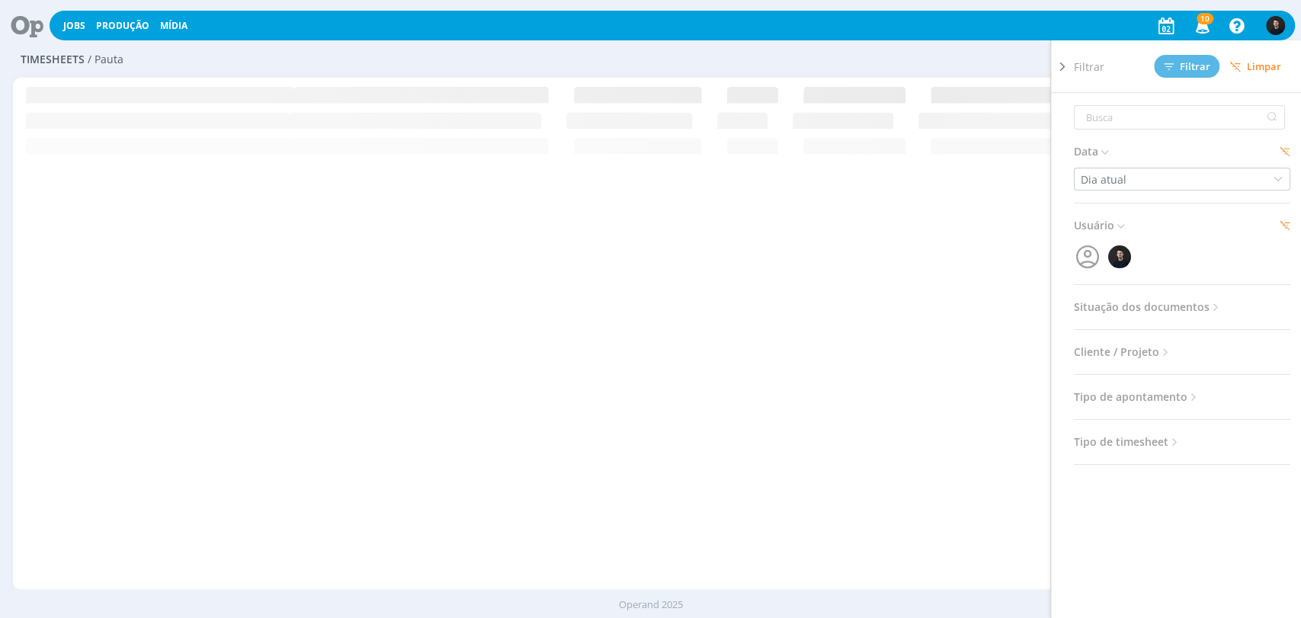
click at [940, 61] on div "Configurar exibição Ordenação Ordenação padrão Tipo de timesheet Tipo de aponta…" at bounding box center [1076, 59] width 410 height 24
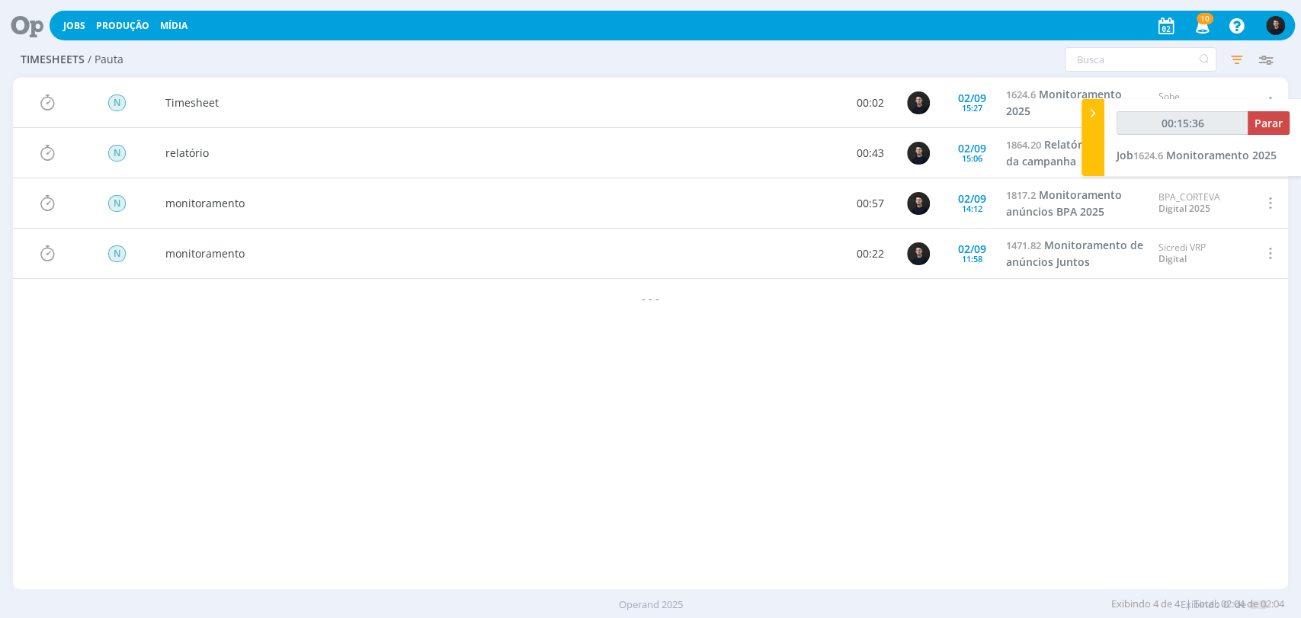
click at [940, 61] on div "Configurar exibição Ordenação Ordenação padrão Tipo de timesheet Tipo de aponta…" at bounding box center [1076, 59] width 410 height 24
click at [1257, 128] on span "Parar" at bounding box center [1269, 123] width 28 height 14
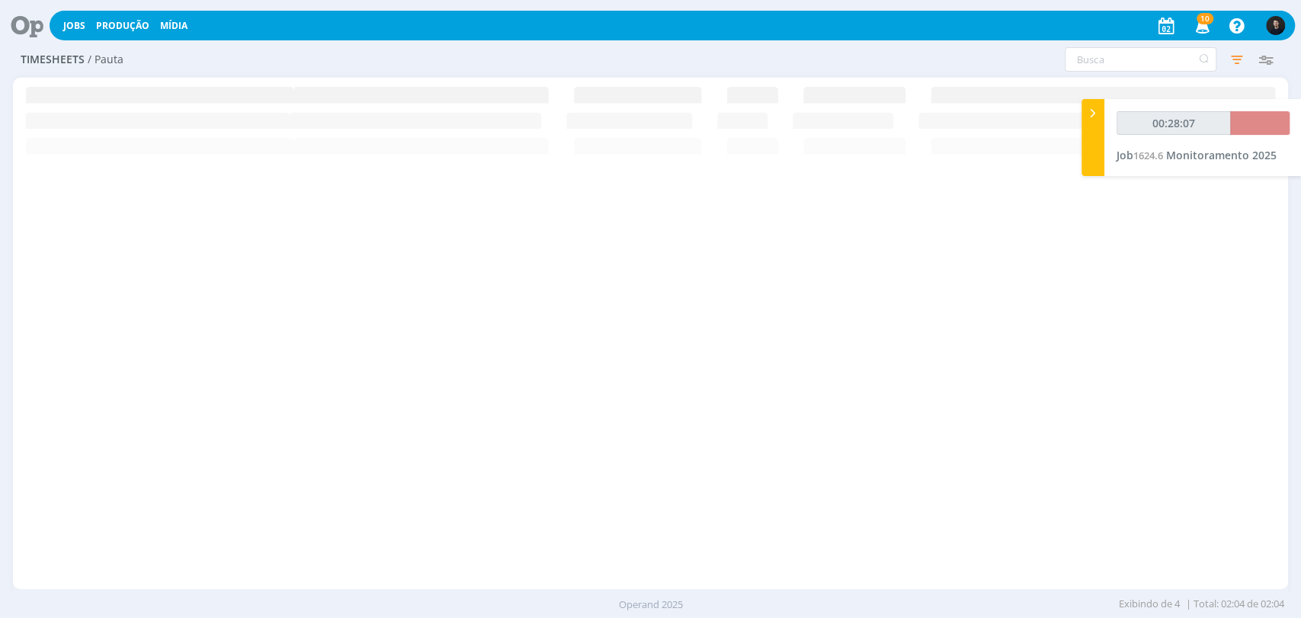
type input "00:29:00"
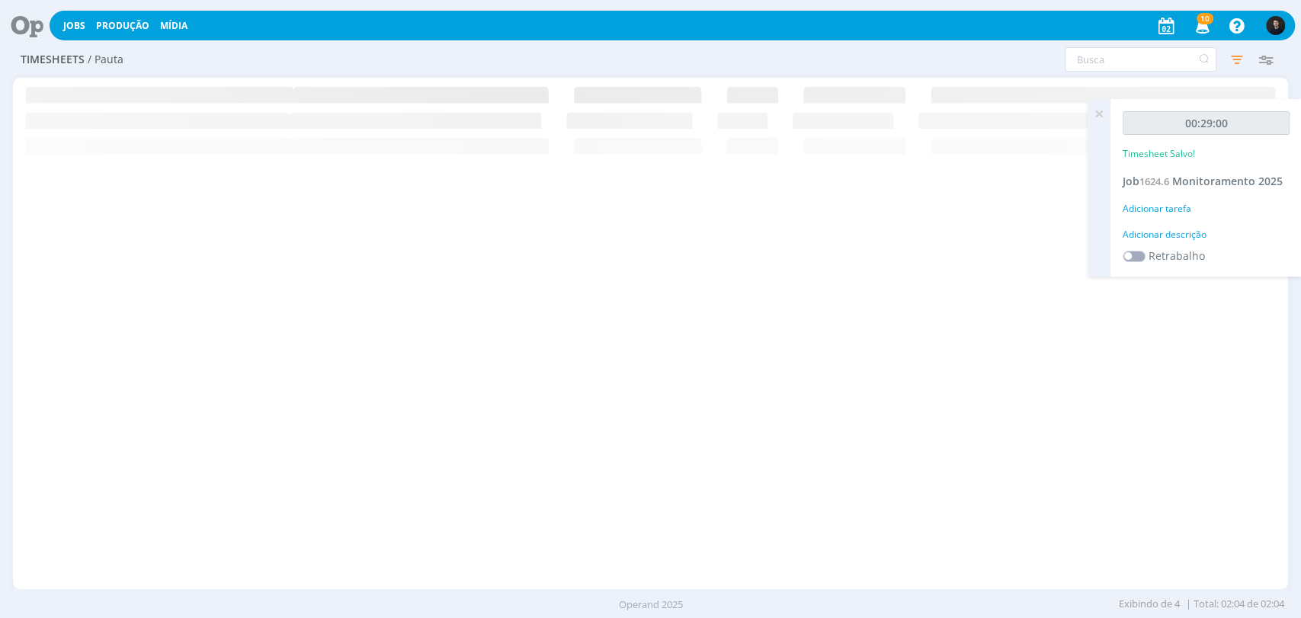
click at [1204, 229] on div "Adicionar descrição" at bounding box center [1206, 235] width 167 height 14
click at [1212, 246] on textarea at bounding box center [1206, 259] width 159 height 54
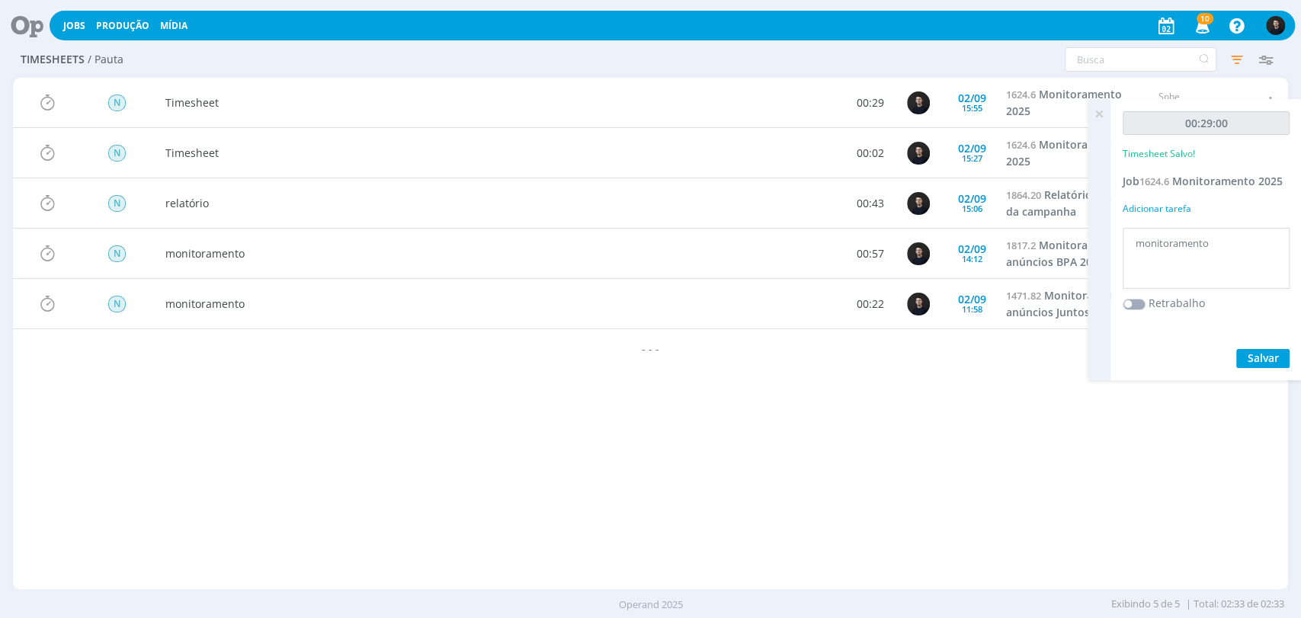
type textarea "monitoramento"
click at [1236, 349] on button "Salvar" at bounding box center [1262, 358] width 53 height 19
click at [1098, 111] on icon at bounding box center [1099, 114] width 27 height 30
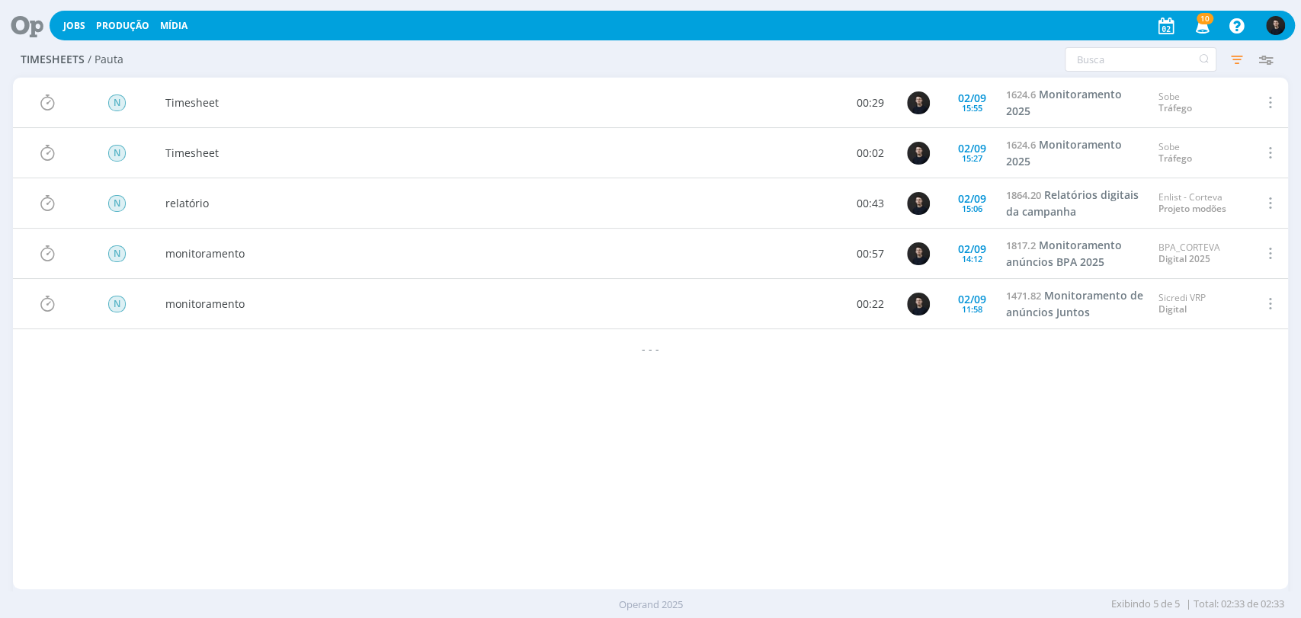
click at [1268, 101] on span at bounding box center [1269, 102] width 17 height 21
click at [1187, 43] on div "Editar" at bounding box center [1221, 50] width 151 height 22
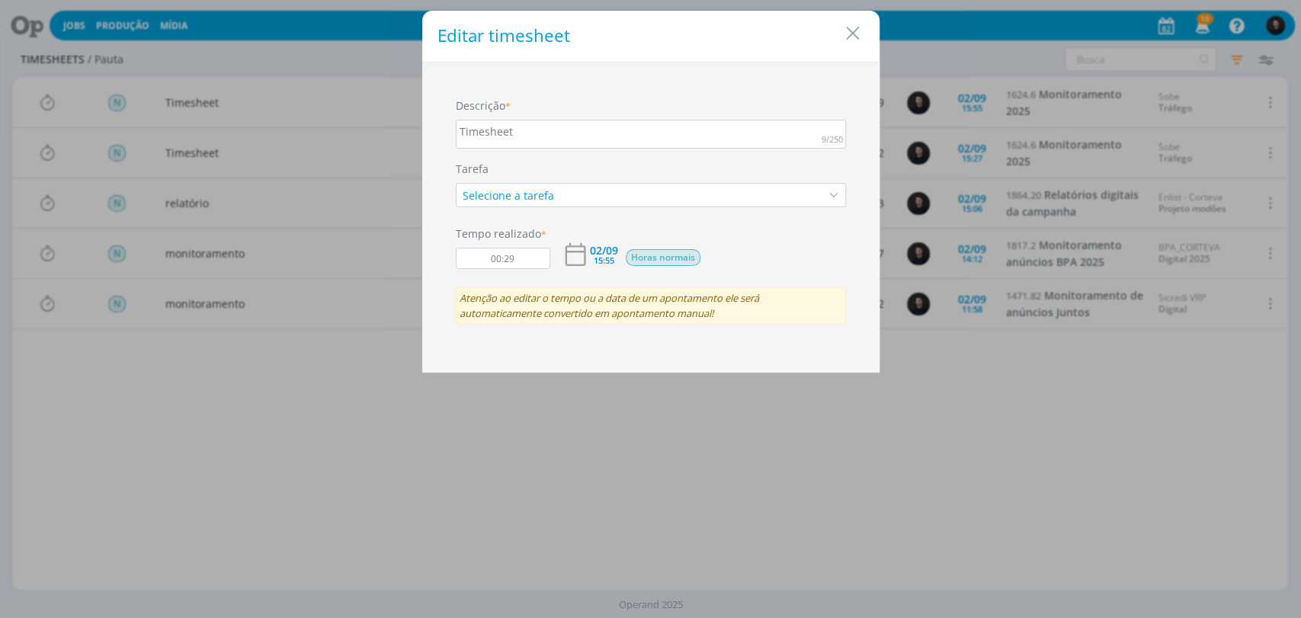
click at [511, 136] on div "Timesheet" at bounding box center [651, 134] width 390 height 29
click at [529, 123] on div "Timesheet" at bounding box center [651, 134] width 390 height 29
click at [528, 126] on div "Timesheet" at bounding box center [651, 134] width 390 height 29
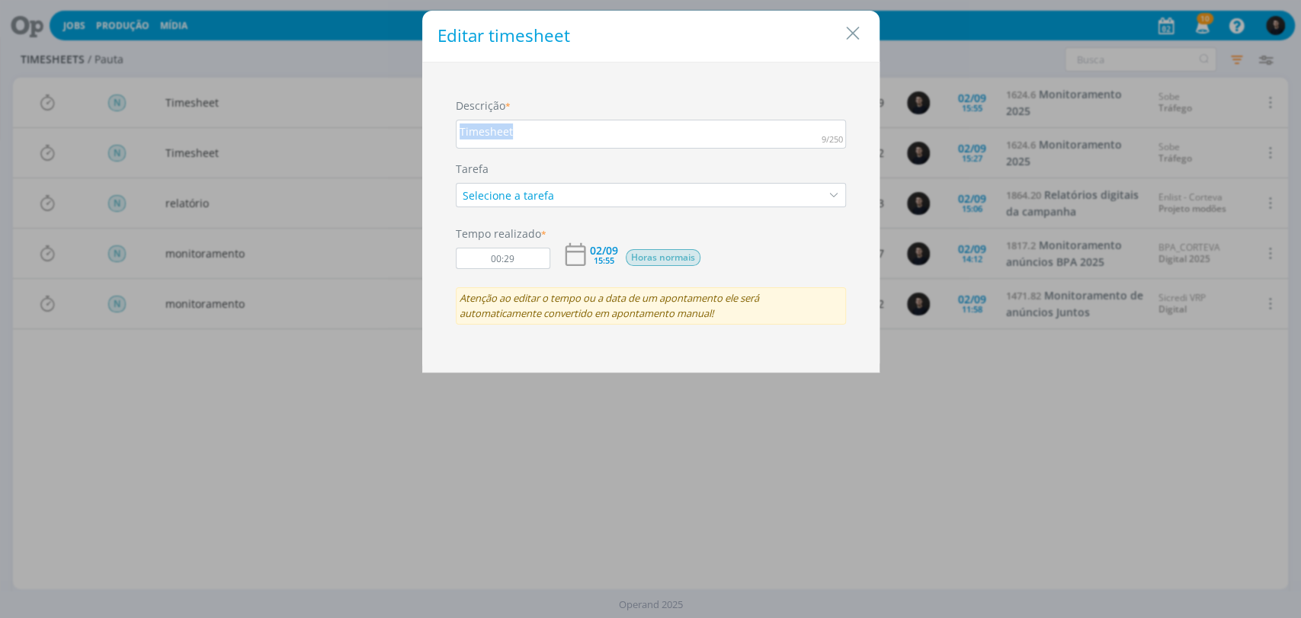
click at [528, 126] on div "Timesheet" at bounding box center [651, 134] width 390 height 29
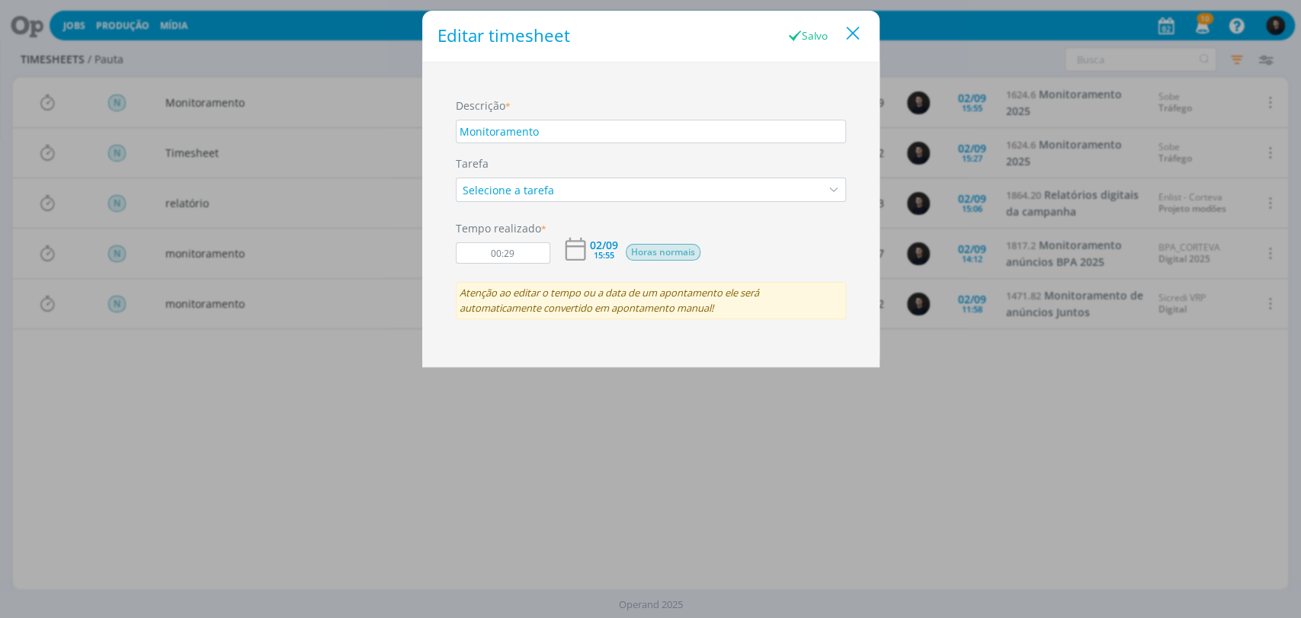
click at [850, 30] on icon "Close" at bounding box center [853, 33] width 23 height 23
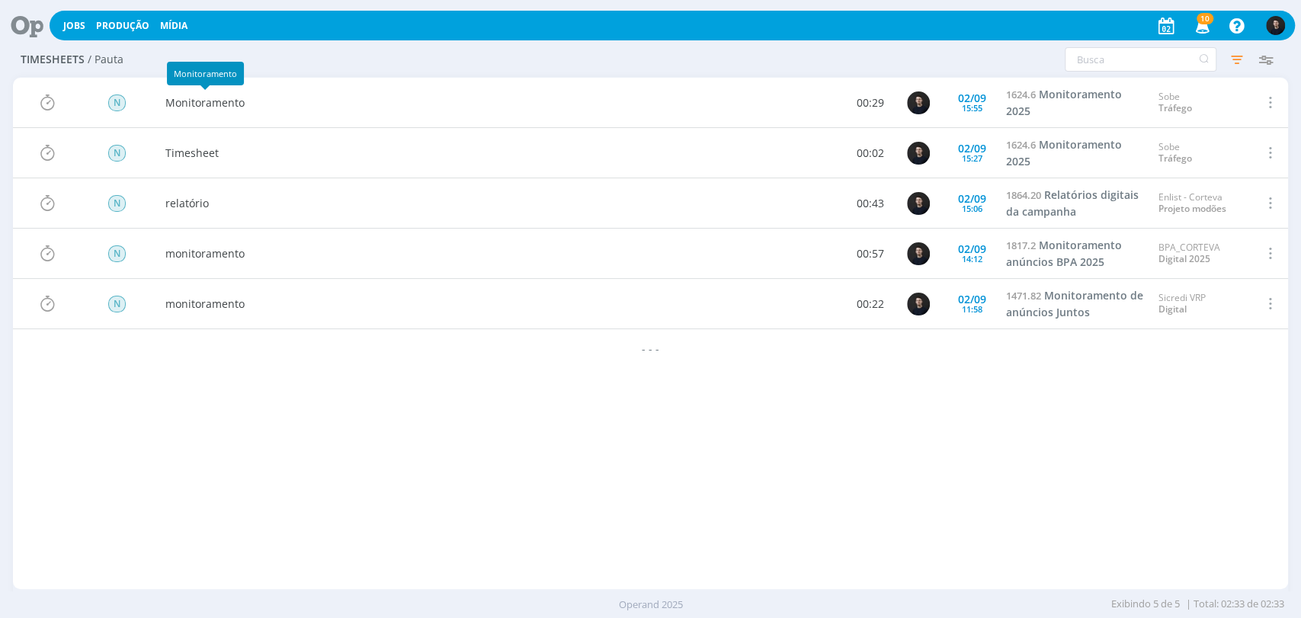
click at [33, 22] on icon at bounding box center [21, 26] width 31 height 30
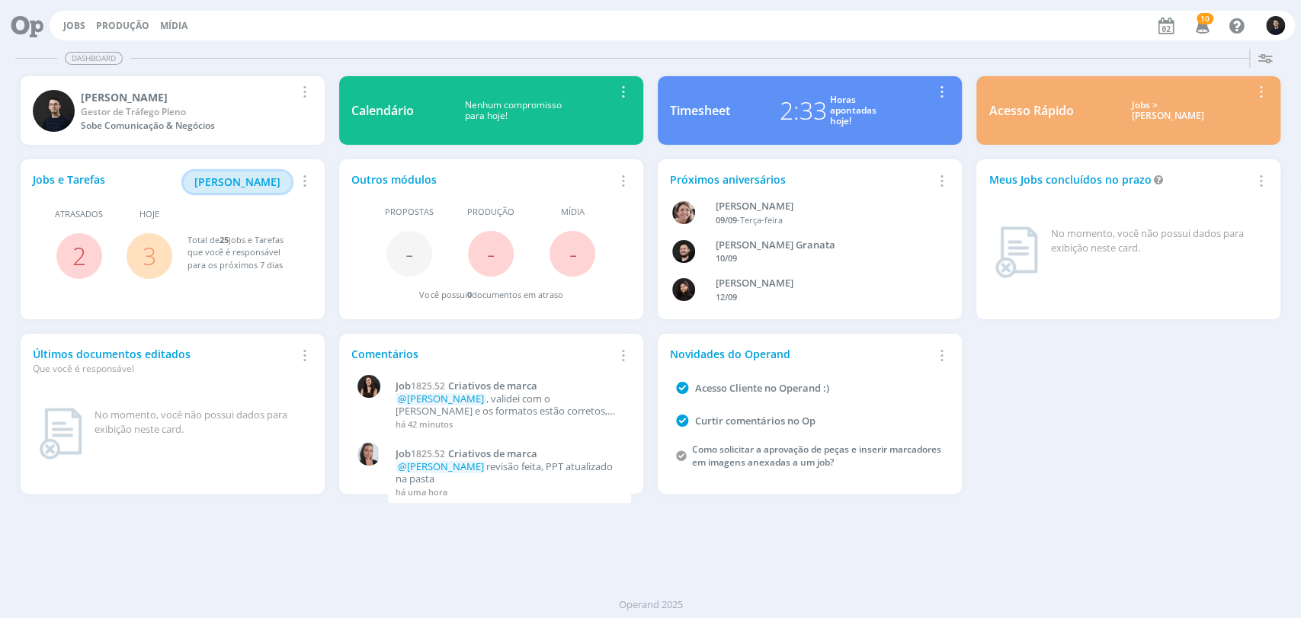
click at [239, 178] on span "[PERSON_NAME]" at bounding box center [237, 182] width 86 height 14
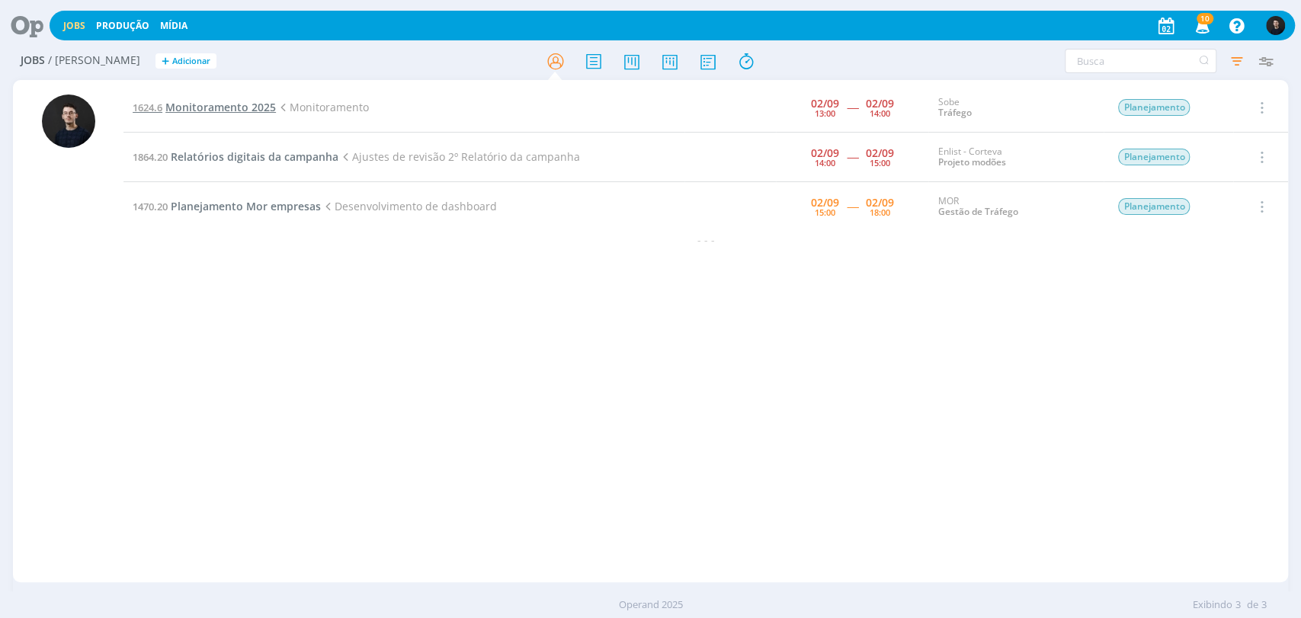
click at [187, 102] on span "Monitoramento 2025" at bounding box center [220, 107] width 111 height 14
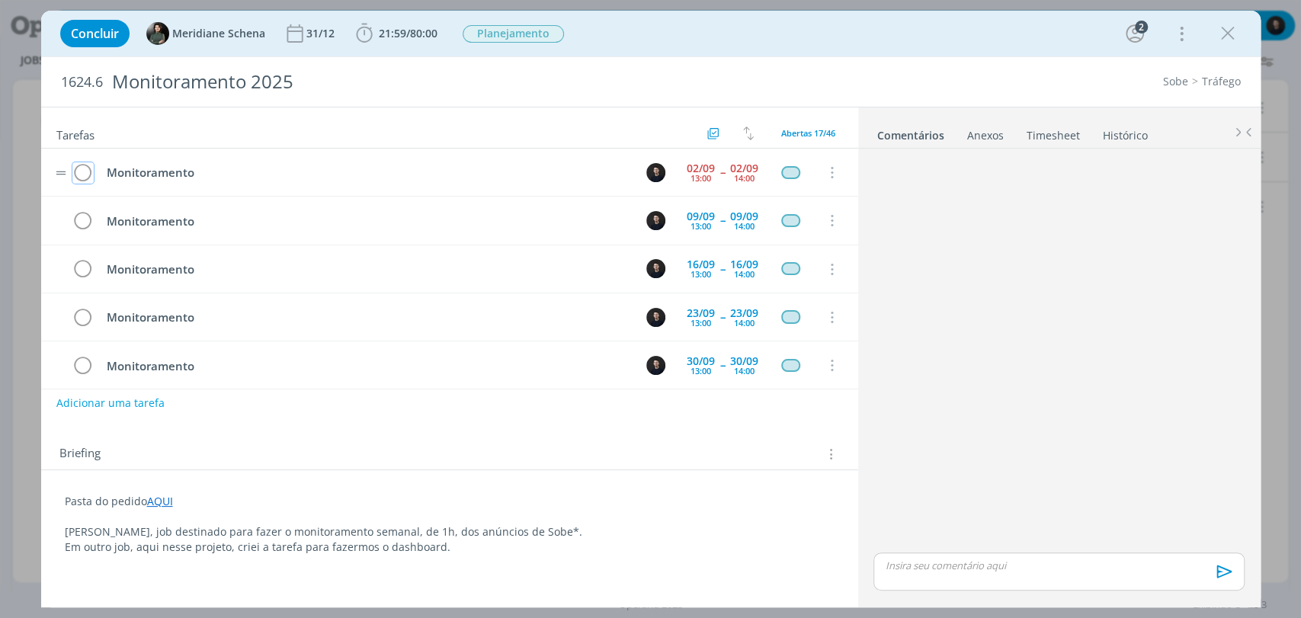
click at [78, 172] on icon "dialog" at bounding box center [82, 173] width 21 height 23
click at [1232, 37] on icon "dialog" at bounding box center [1228, 33] width 23 height 23
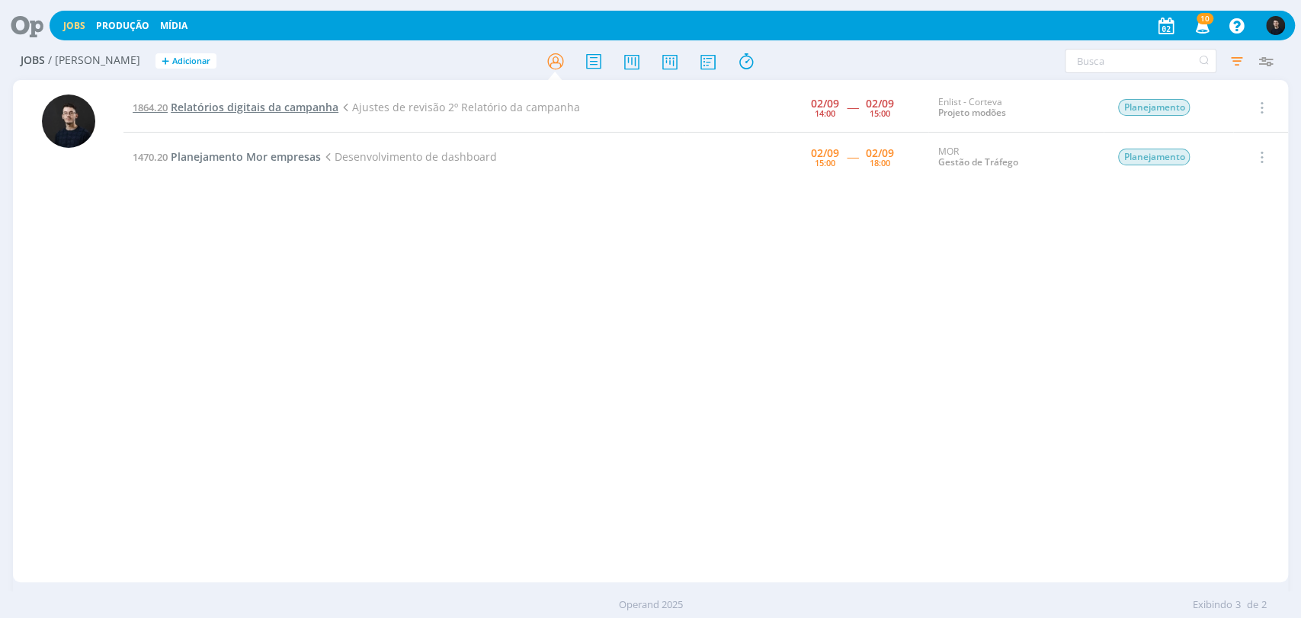
click at [232, 107] on span "Relatórios digitais da campanha" at bounding box center [255, 107] width 168 height 14
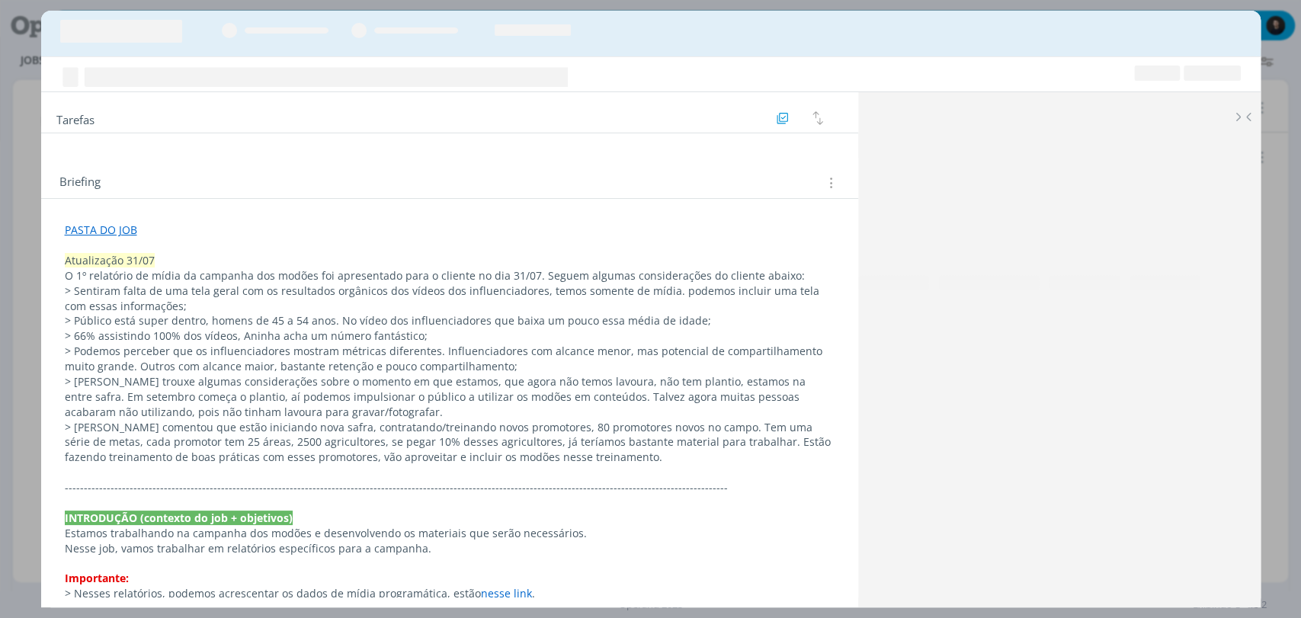
scroll to position [617, 0]
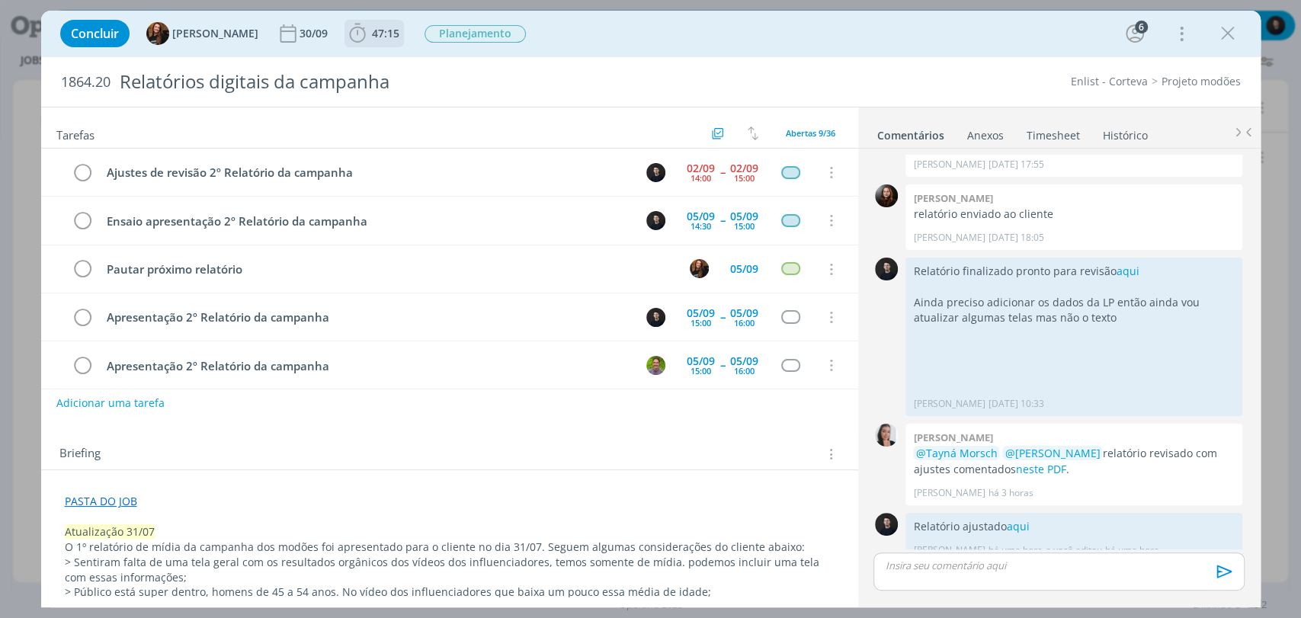
click at [372, 39] on span "47:15" at bounding box center [385, 33] width 27 height 14
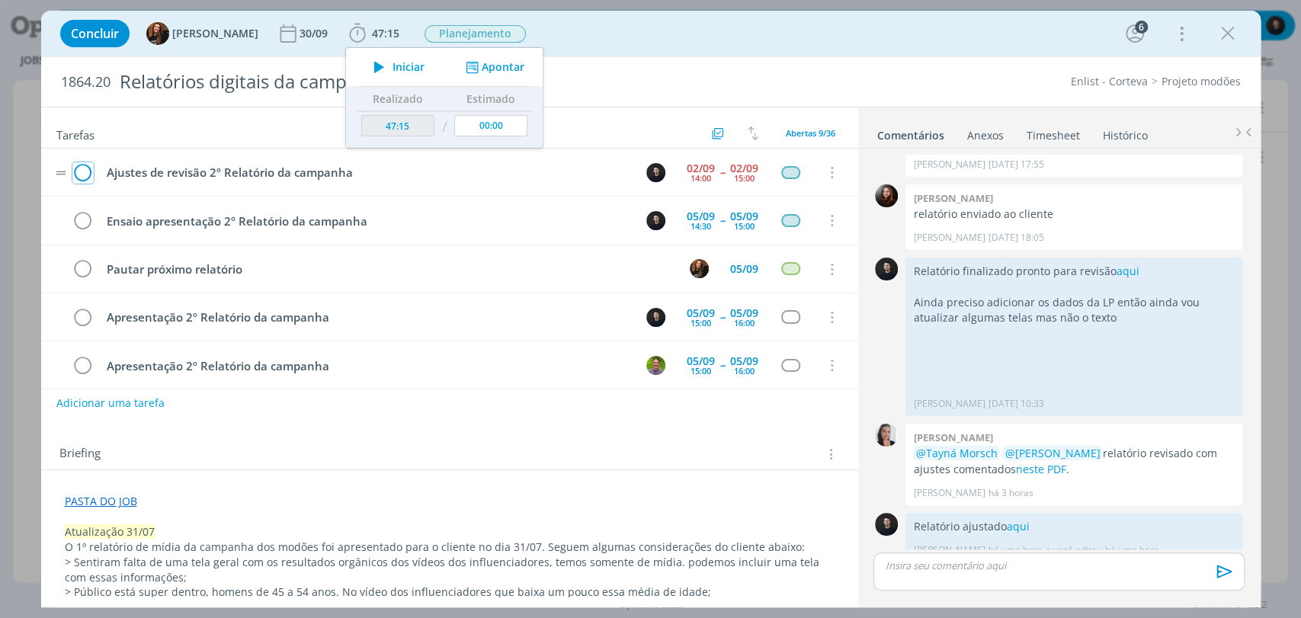
click at [76, 175] on icon "dialog" at bounding box center [82, 173] width 21 height 23
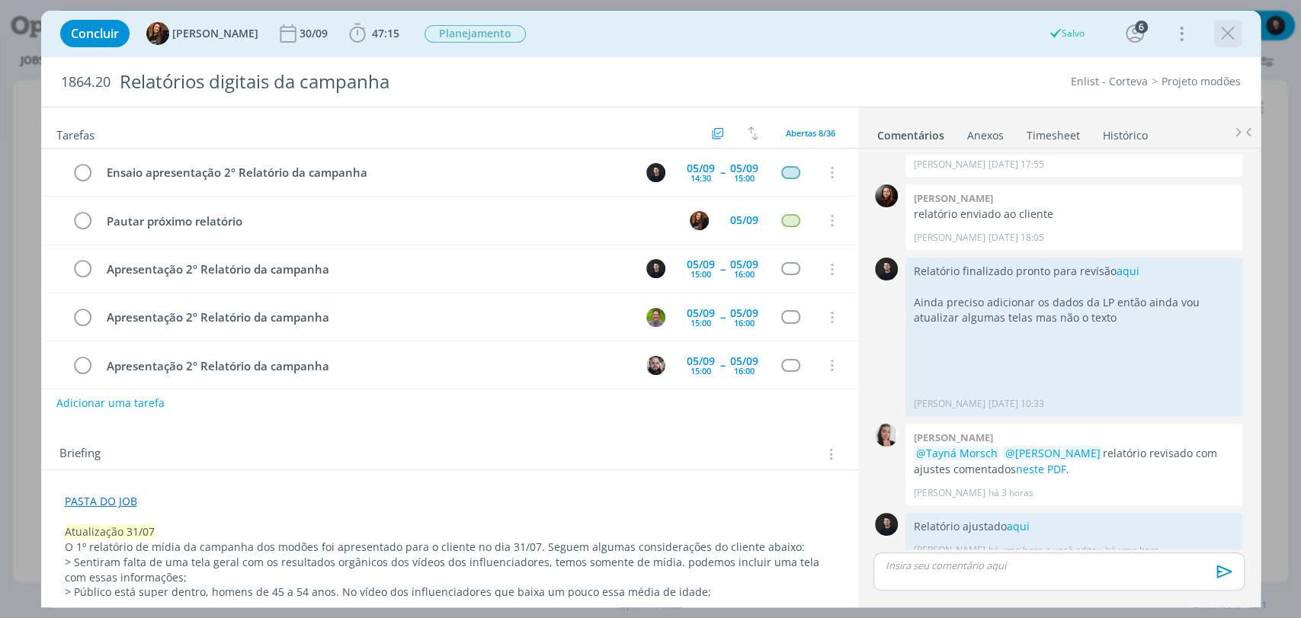
click at [1232, 32] on icon "dialog" at bounding box center [1228, 33] width 23 height 23
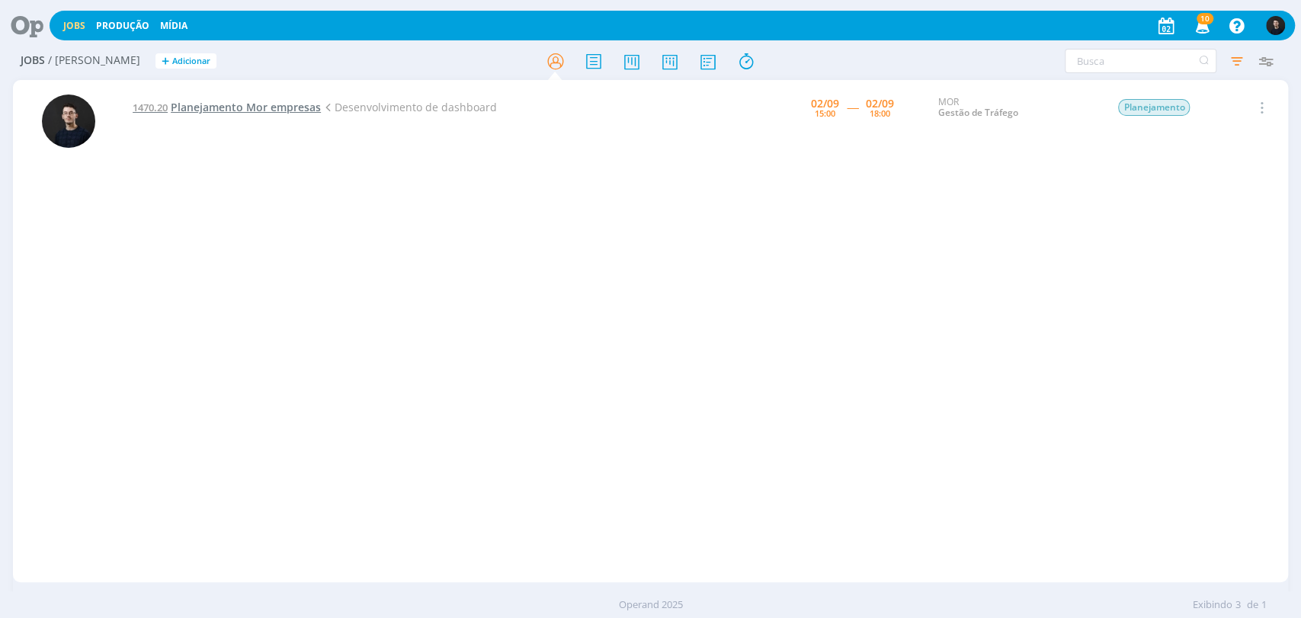
click at [281, 104] on span "Planejamento Mor empresas" at bounding box center [246, 107] width 150 height 14
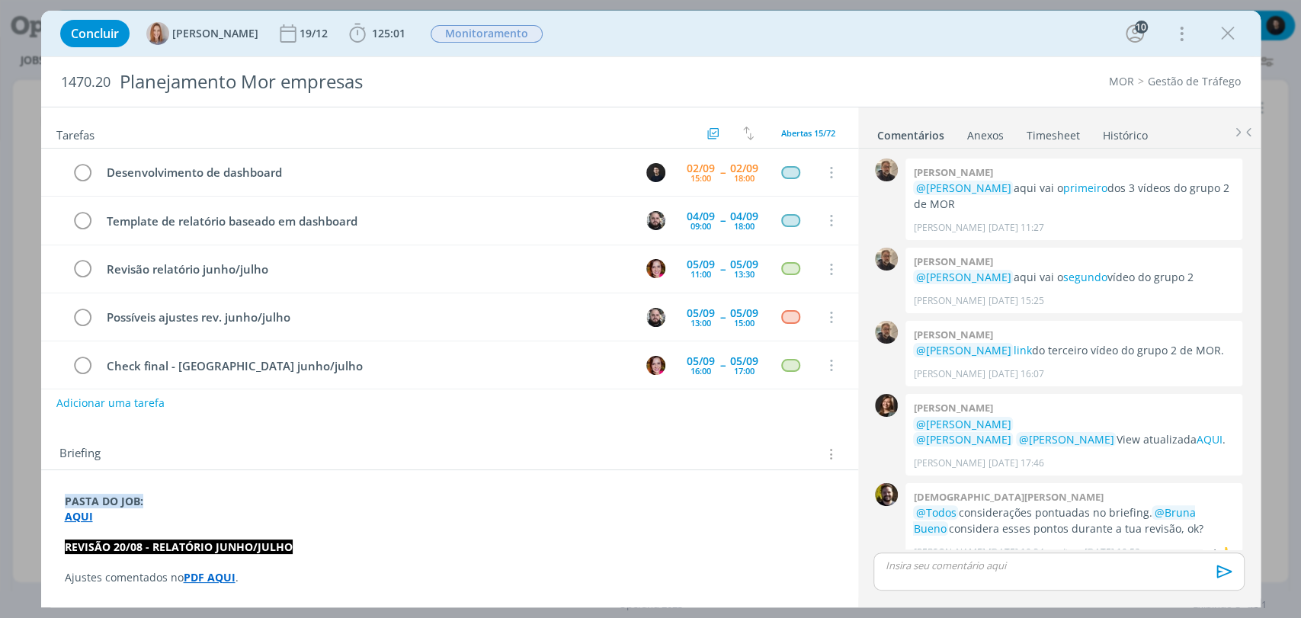
scroll to position [1366, 0]
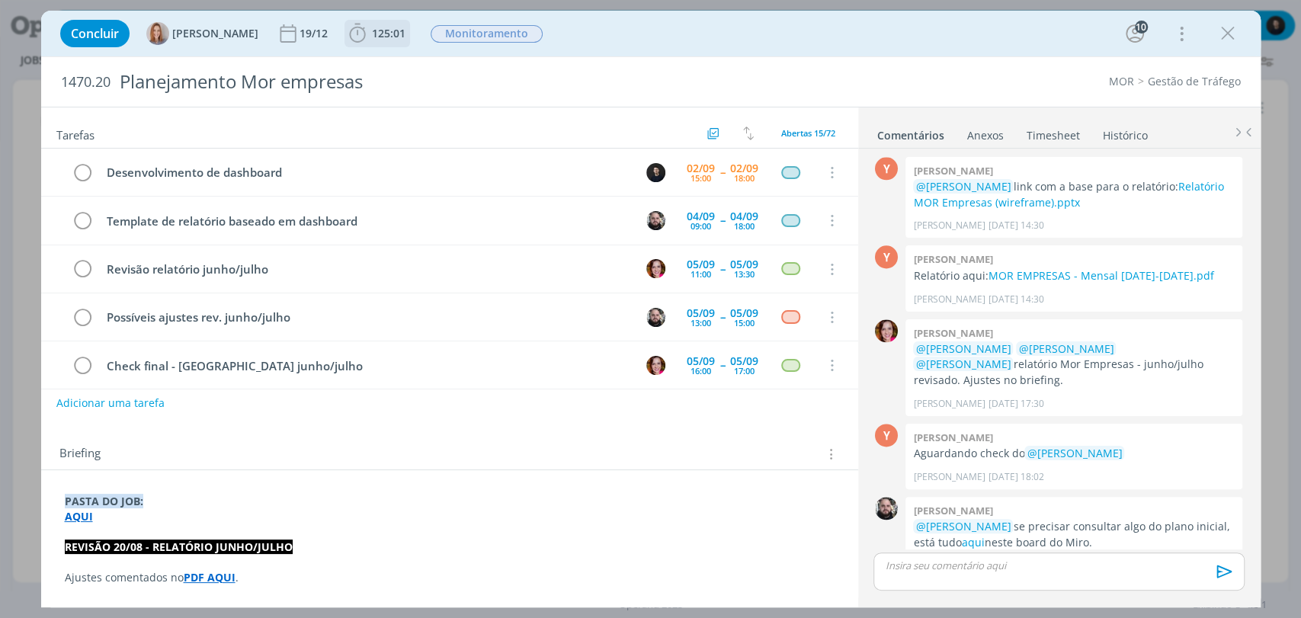
click at [366, 37] on icon "dialog" at bounding box center [357, 33] width 23 height 23
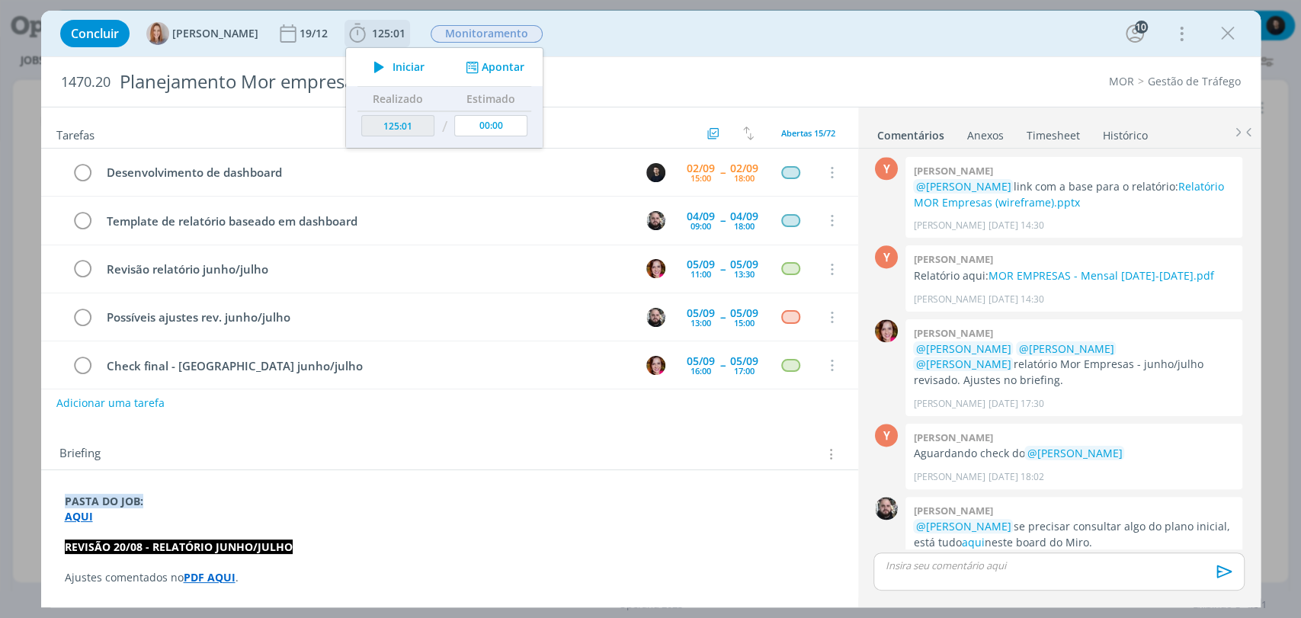
click at [372, 59] on icon "dialog" at bounding box center [379, 67] width 27 height 20
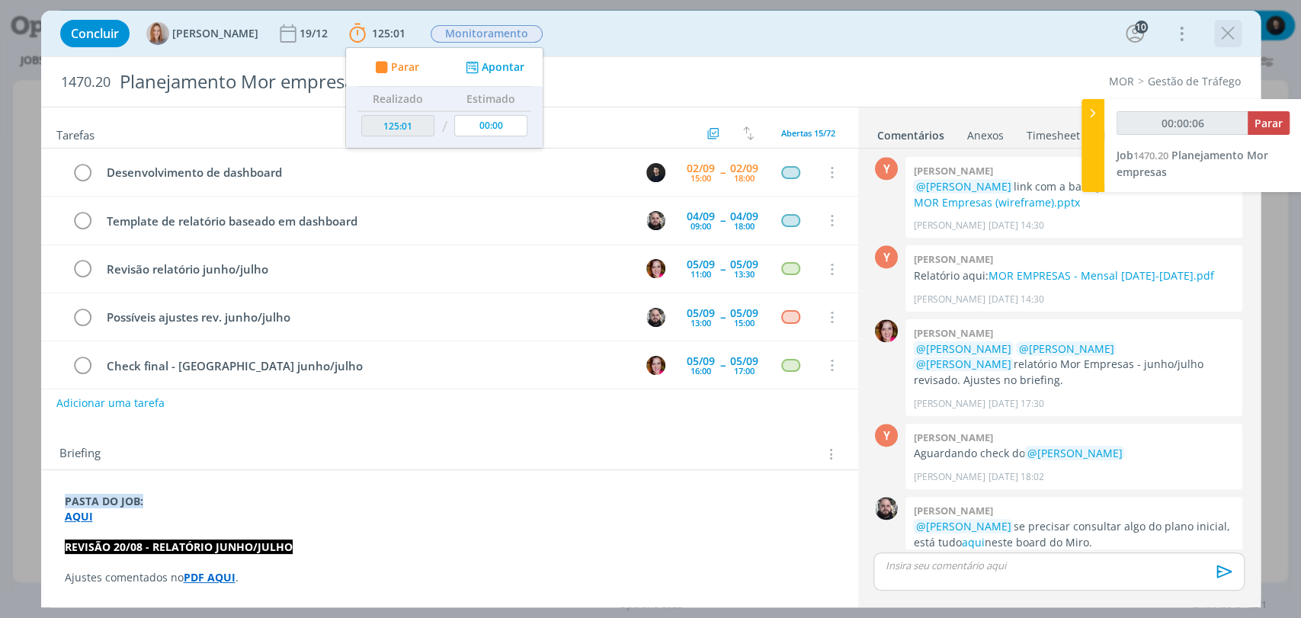
click at [1226, 42] on icon "dialog" at bounding box center [1228, 33] width 23 height 23
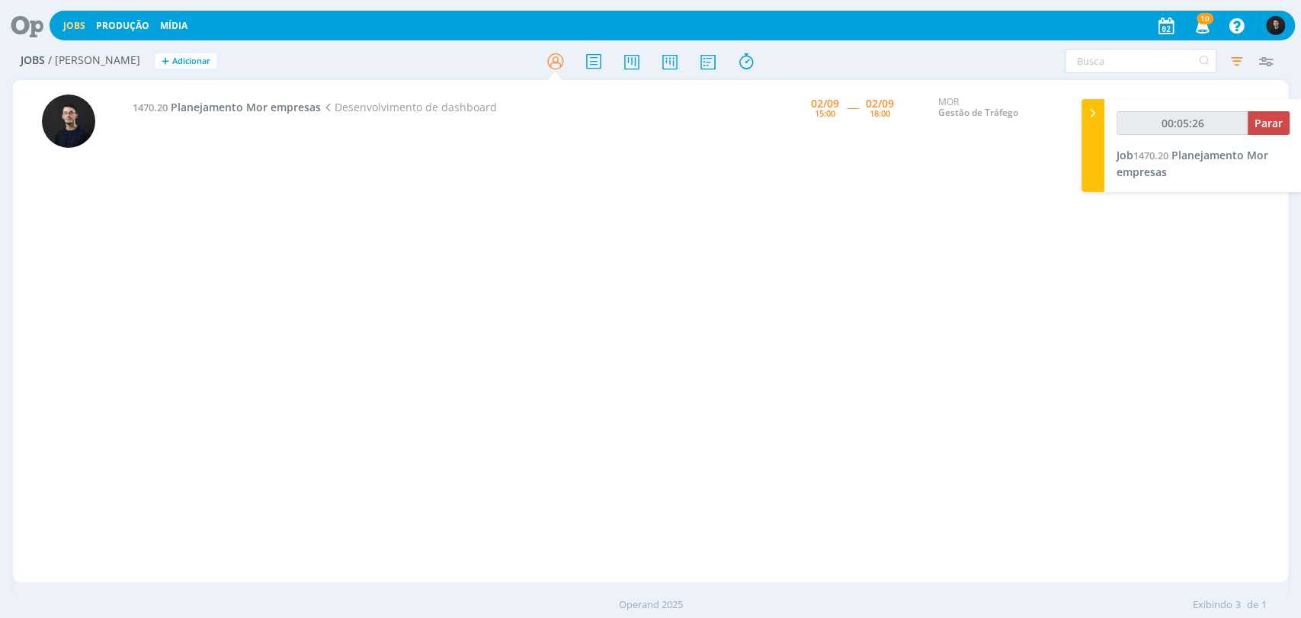
type input "00:05:27"
click at [1091, 150] on div at bounding box center [1093, 145] width 23 height 93
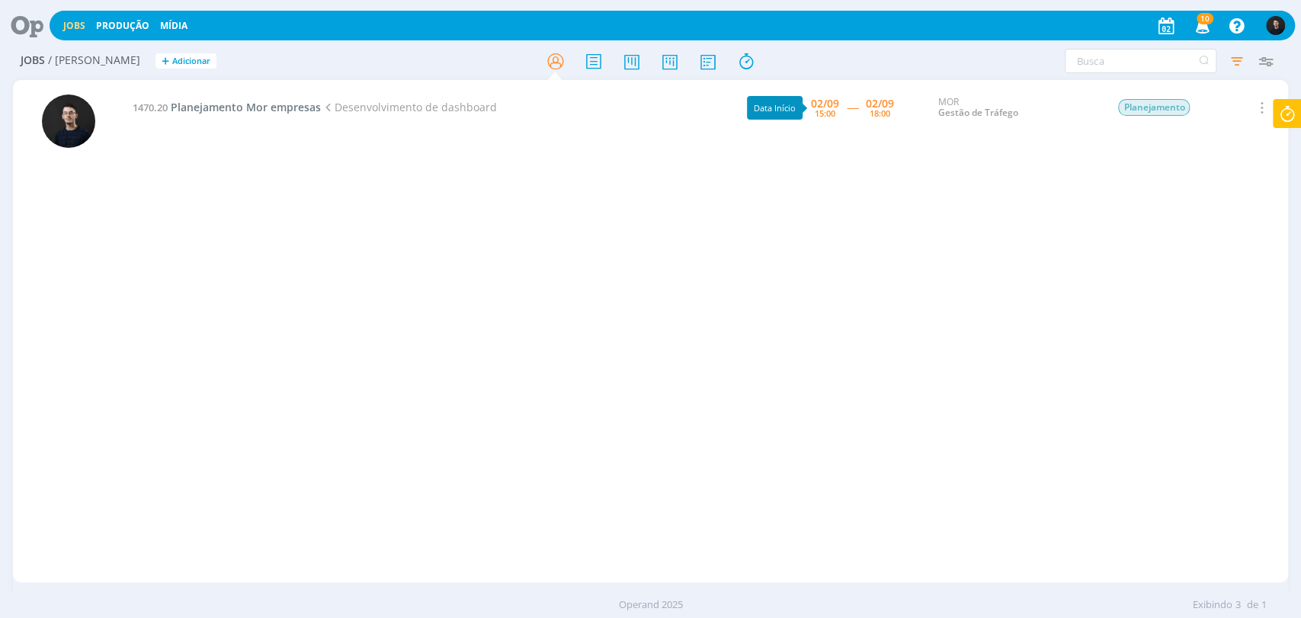
click at [871, 66] on div "Filtros Filtrar [GEOGRAPHIC_DATA] Tipo Jobs e Tarefas Data Dia atual + Atrasado…" at bounding box center [1076, 61] width 410 height 24
click at [1275, 117] on icon at bounding box center [1287, 114] width 27 height 30
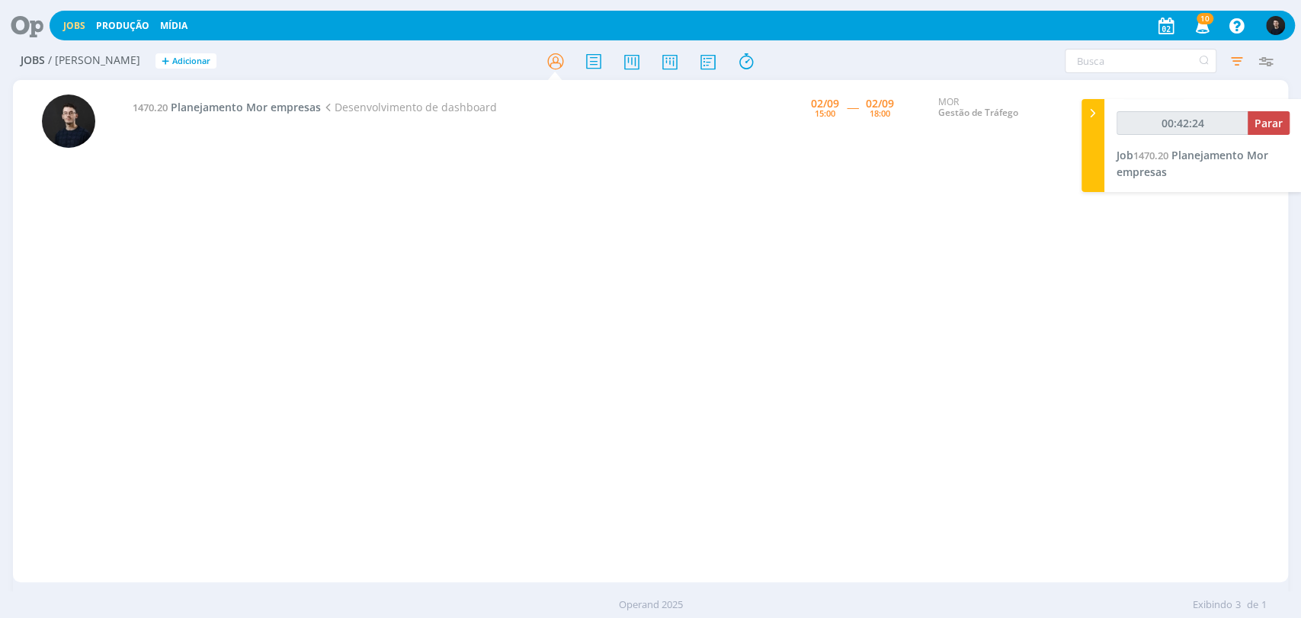
type input "00:42:25"
click at [1095, 128] on div at bounding box center [1093, 145] width 23 height 93
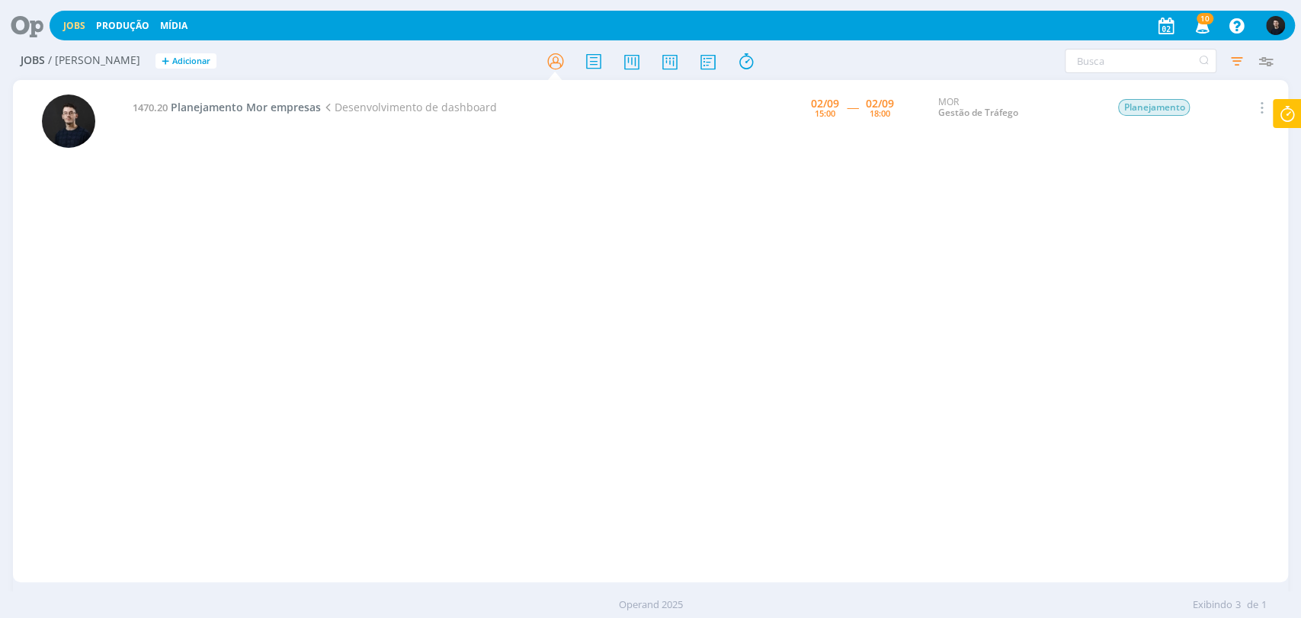
click at [903, 66] on div "Filtros Filtrar [GEOGRAPHIC_DATA] Tipo Jobs e Tarefas Data Dia atual + Atrasado…" at bounding box center [1076, 61] width 410 height 24
click at [915, 297] on div "1470.20 Planejamento Mor empresas Desenvolvimento de dashboard [DATE] 15:00 ---…" at bounding box center [705, 331] width 1165 height 496
click at [300, 105] on span "Planejamento Mor empresas" at bounding box center [246, 107] width 150 height 14
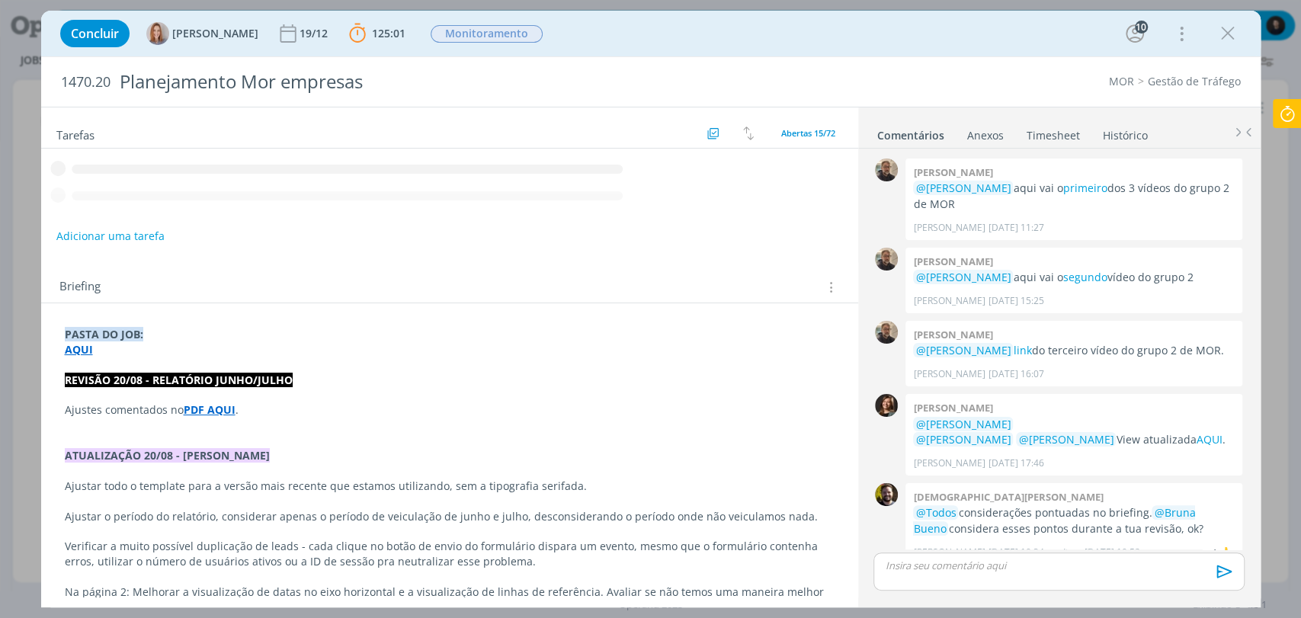
scroll to position [1366, 0]
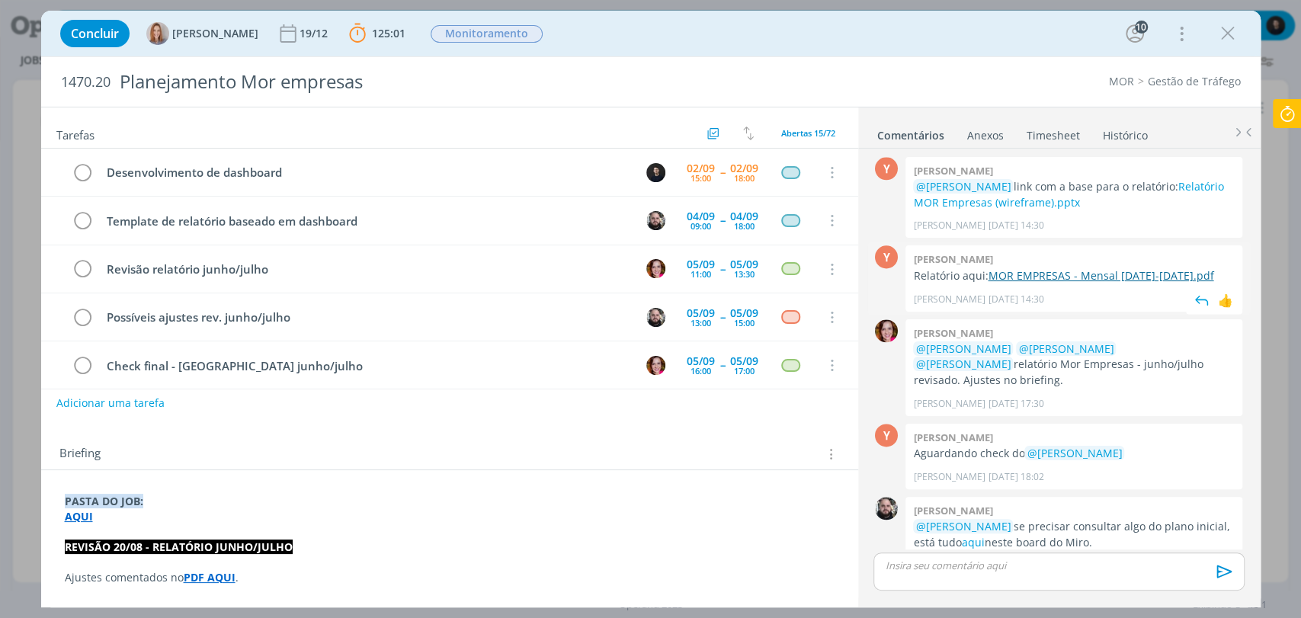
click at [1060, 268] on link "MOR EMPRESAS - Mensal [DATE]-[DATE].pdf" at bounding box center [1101, 275] width 226 height 14
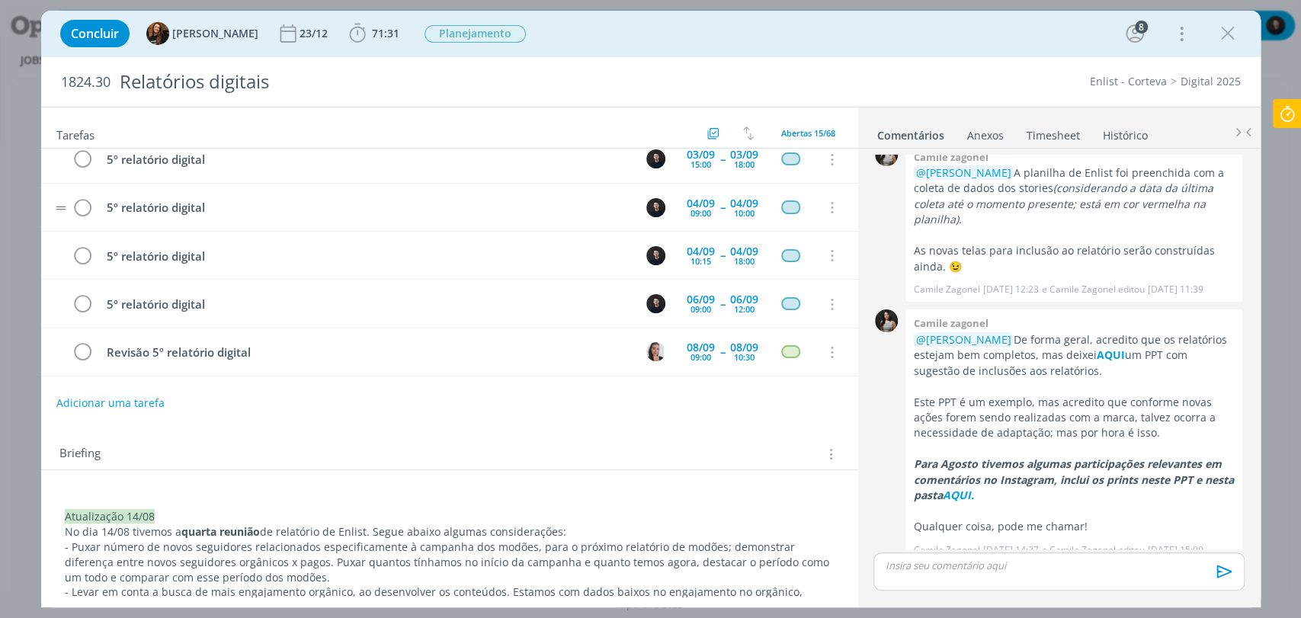
scroll to position [169, 0]
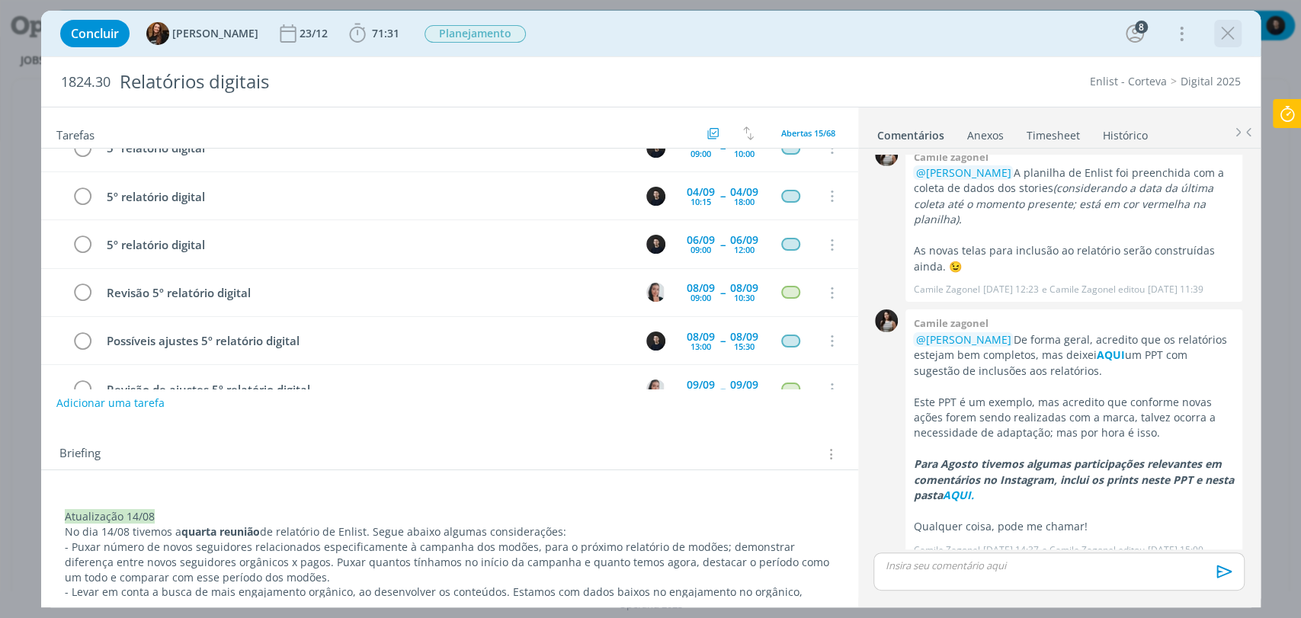
click at [1228, 42] on icon "dialog" at bounding box center [1228, 33] width 23 height 23
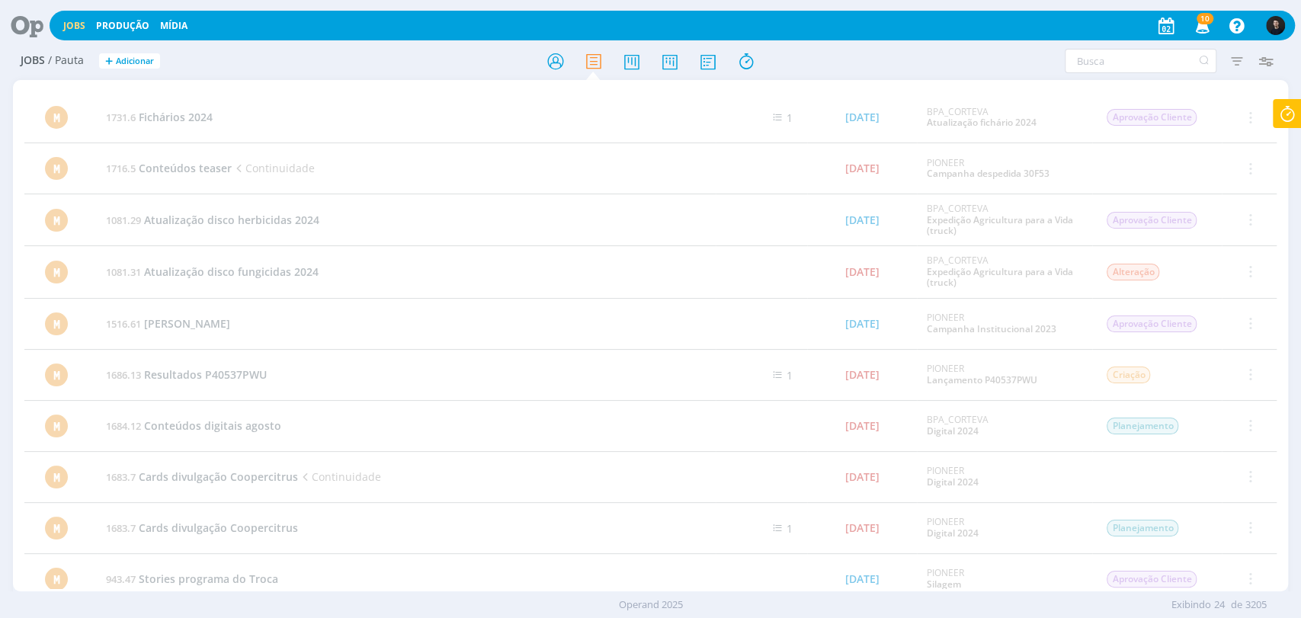
click at [895, 33] on div "Jobs Produção [GEOGRAPHIC_DATA] 10 Notificações Central de Ajuda Área de Membro…" at bounding box center [673, 26] width 1246 height 30
